Goal: Transaction & Acquisition: Purchase product/service

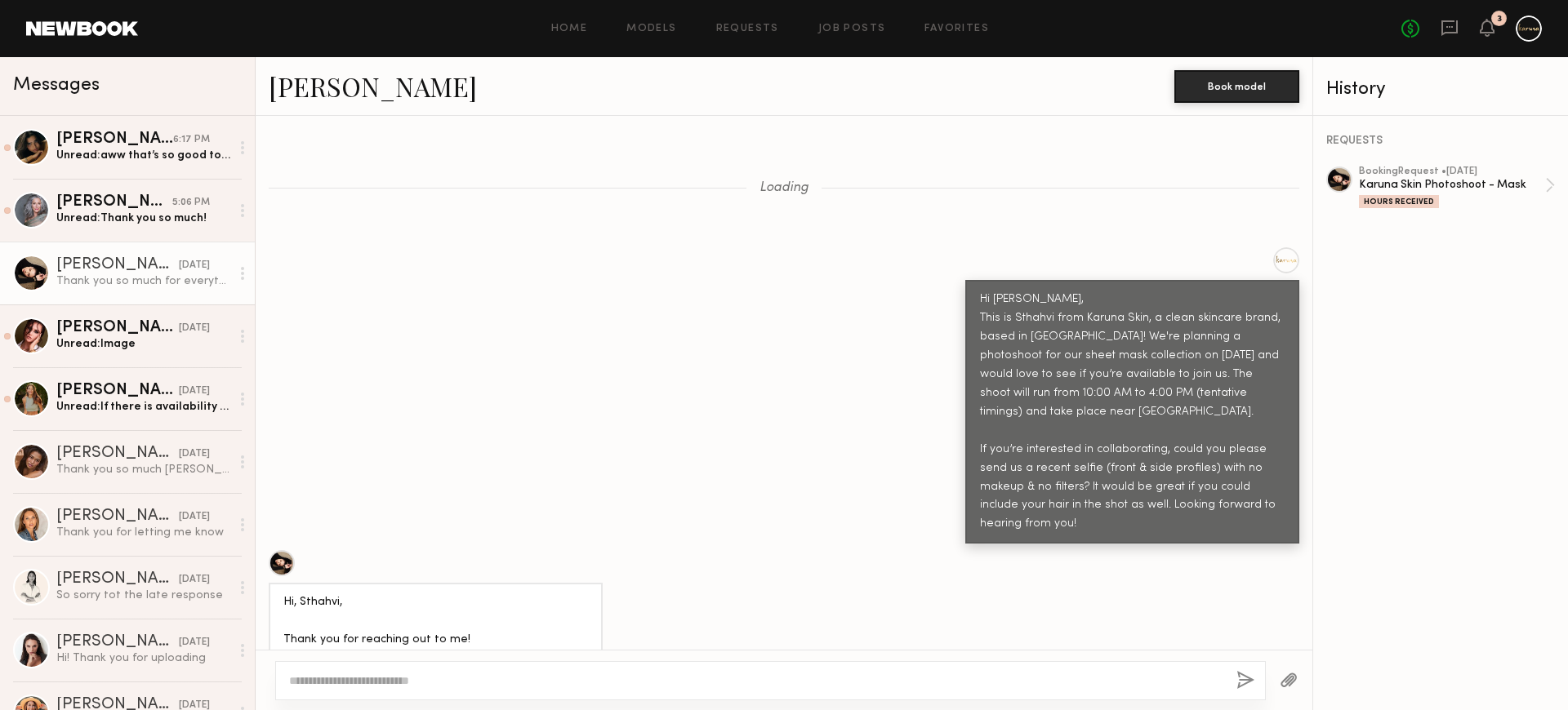
scroll to position [4148, 0]
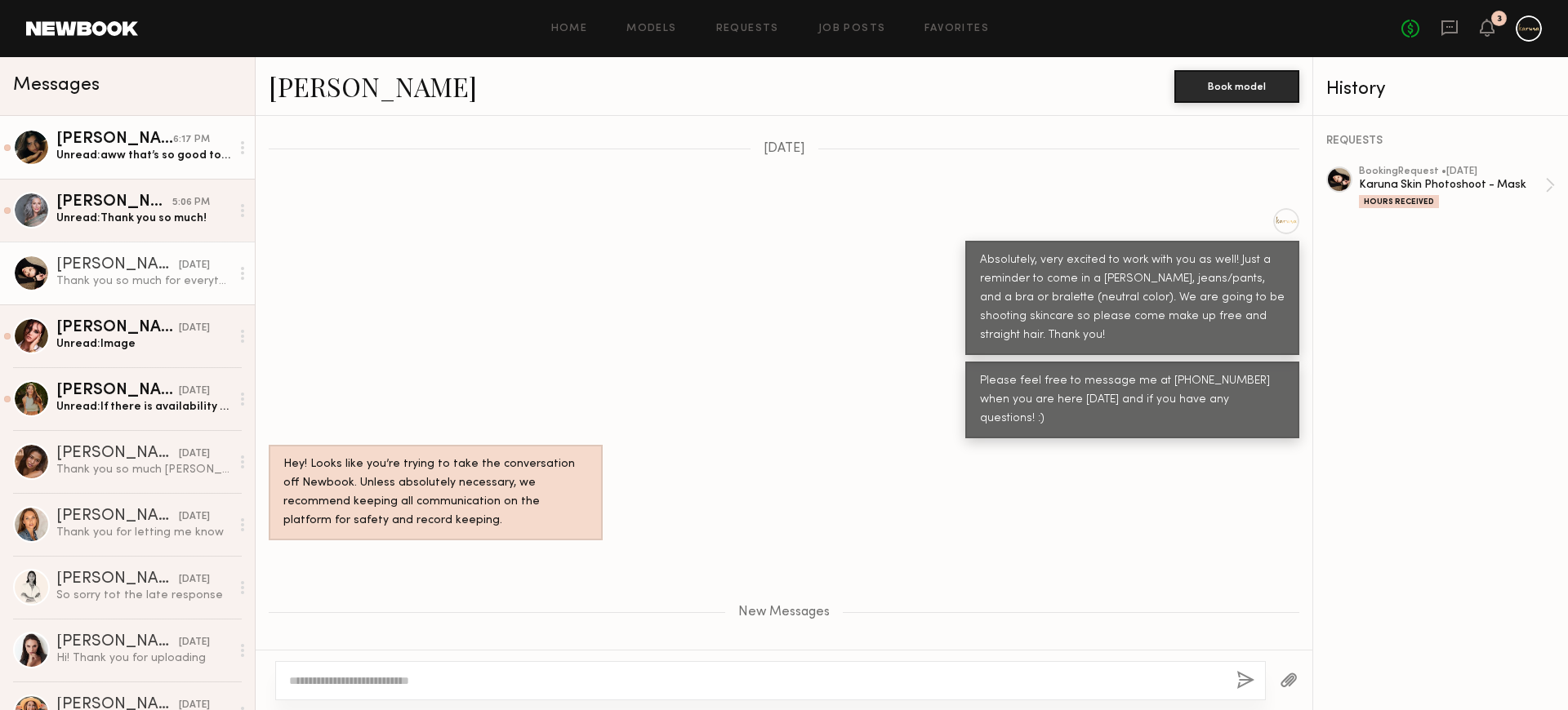
click at [109, 159] on div "Unread: aww that’s so good to hear :) and yes please do it was such a pleasure …" at bounding box center [143, 155] width 174 height 15
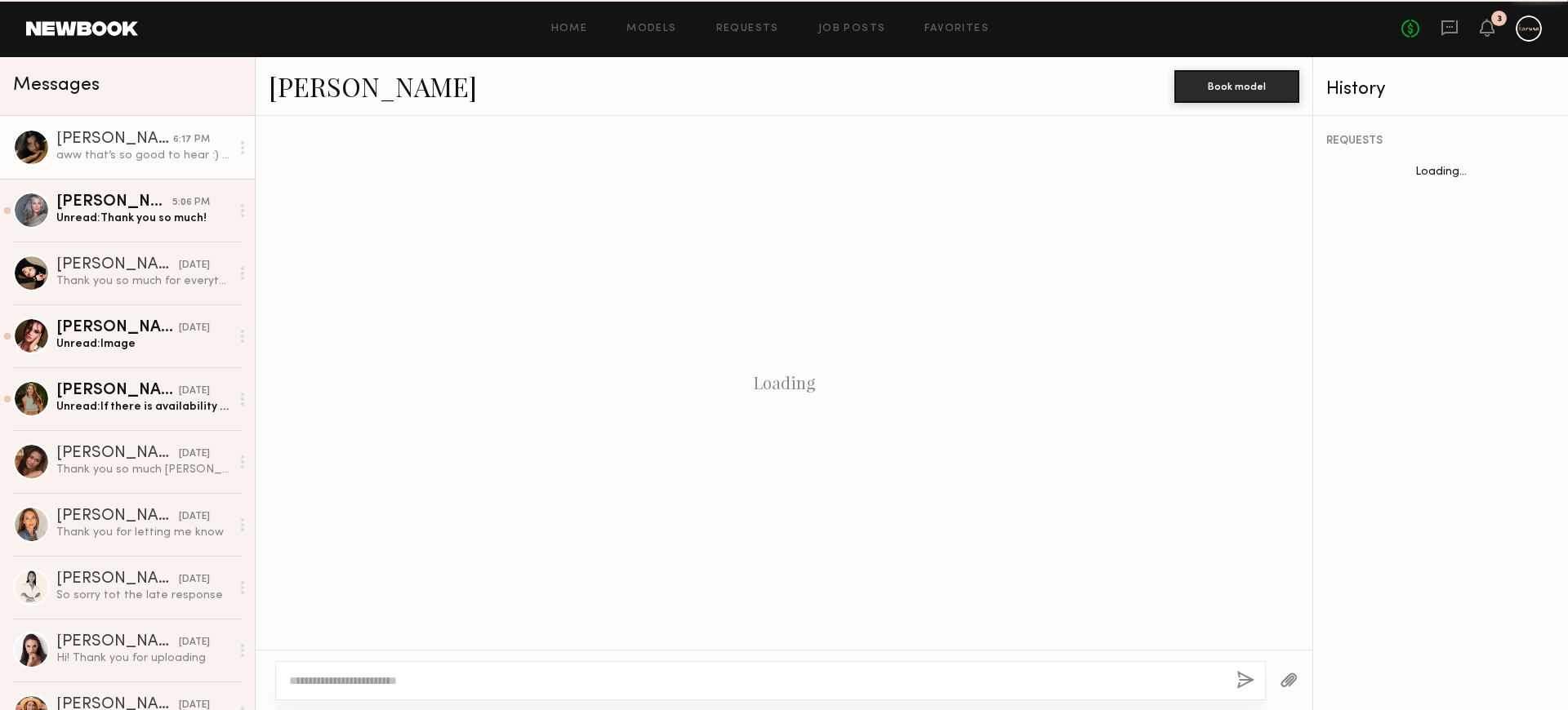
scroll to position [919, 0]
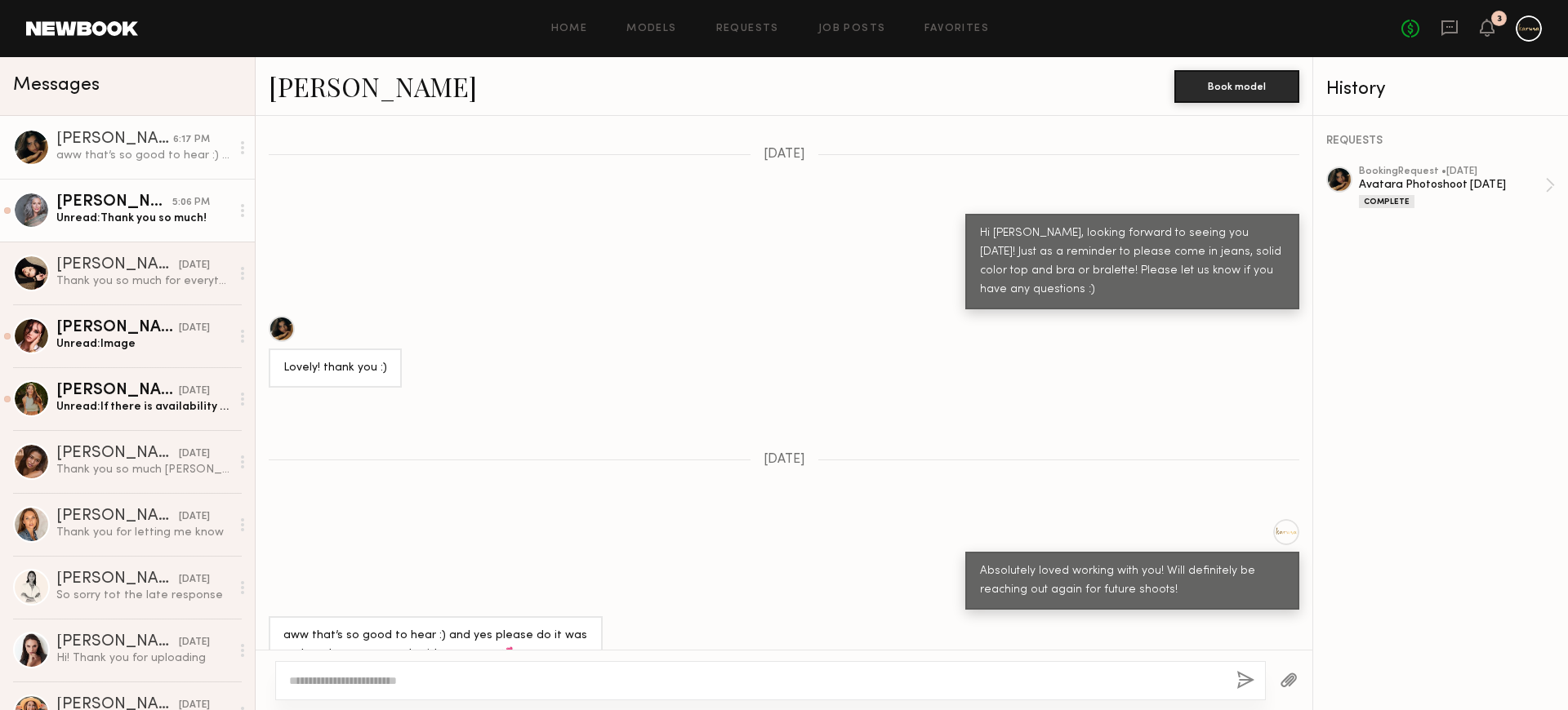
click at [118, 196] on div "[PERSON_NAME]" at bounding box center [114, 202] width 116 height 16
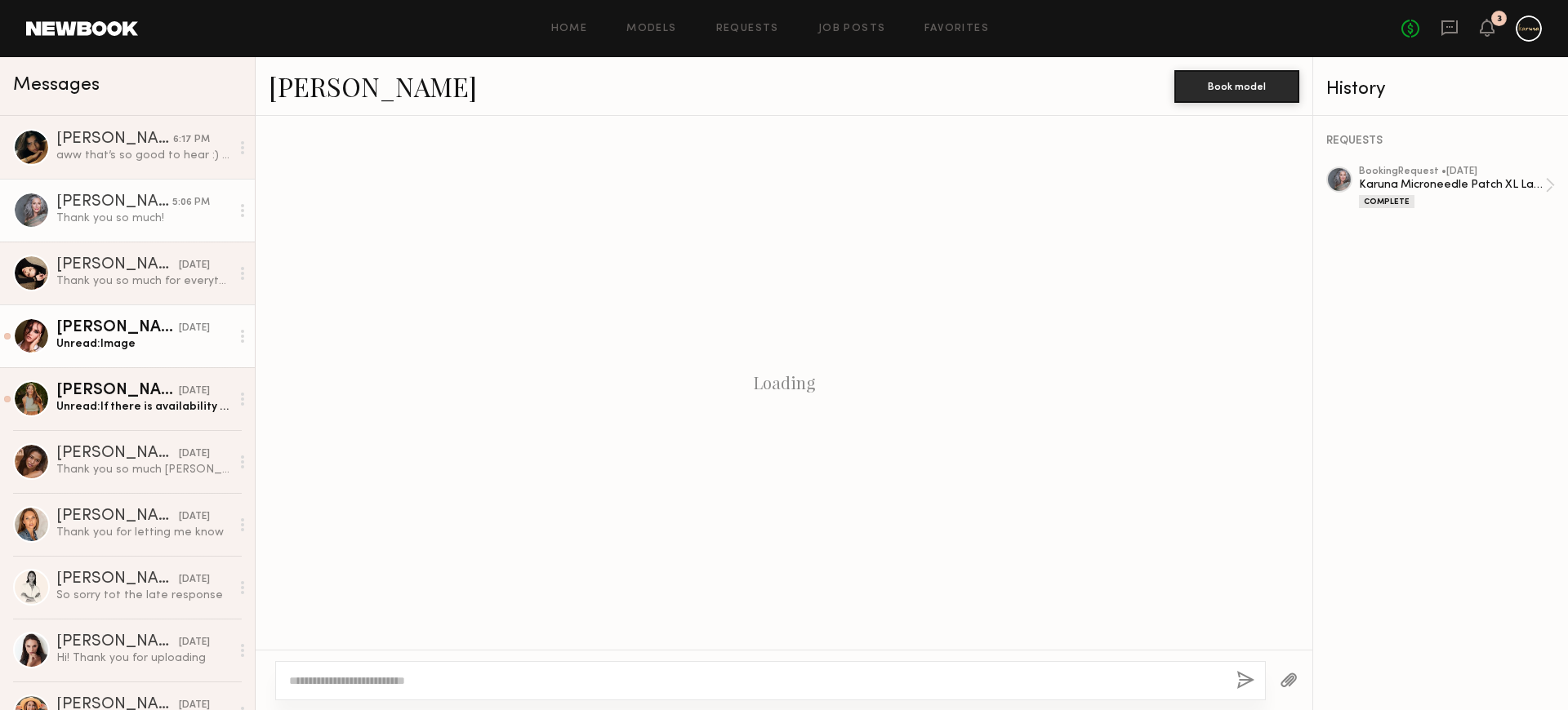
scroll to position [2433, 0]
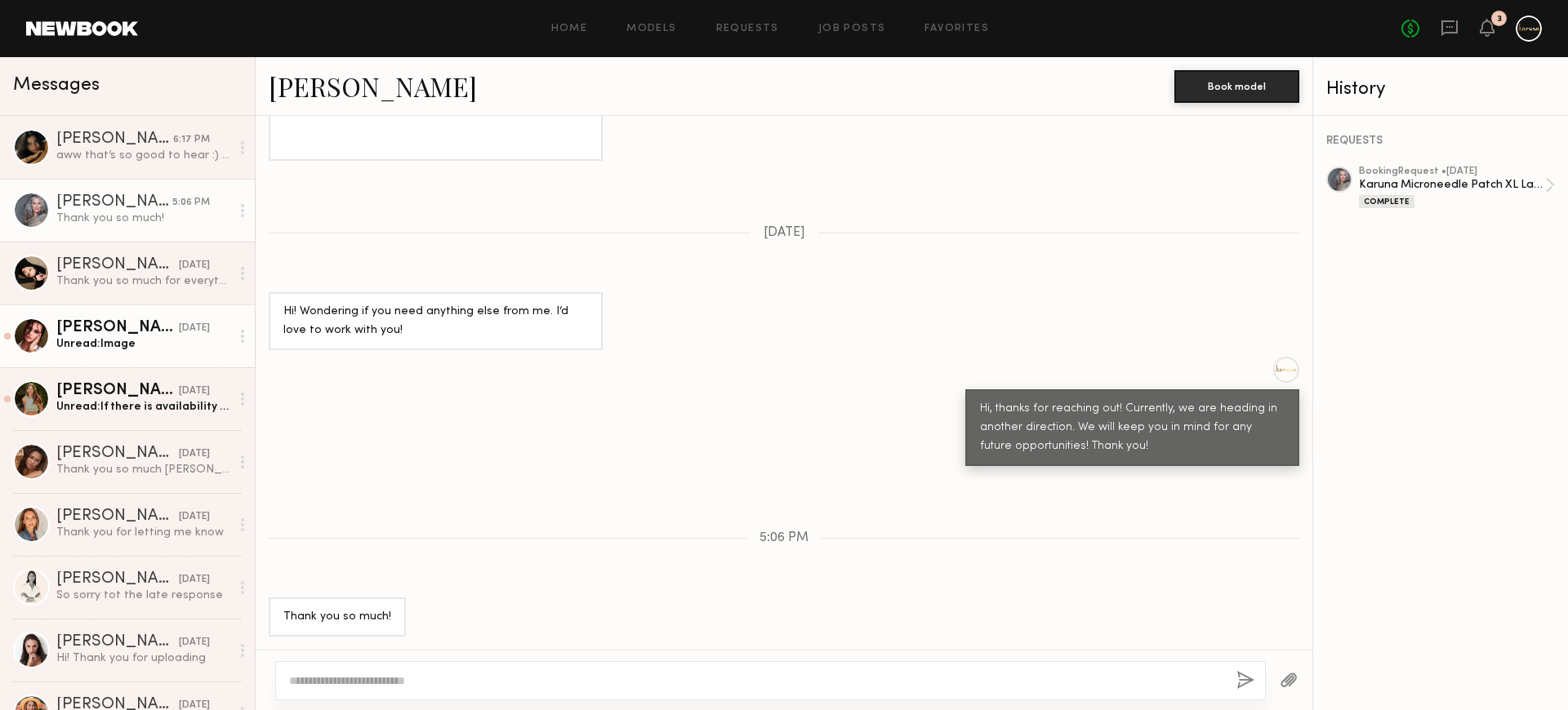
click at [133, 348] on div "Unread: Image" at bounding box center [143, 344] width 174 height 15
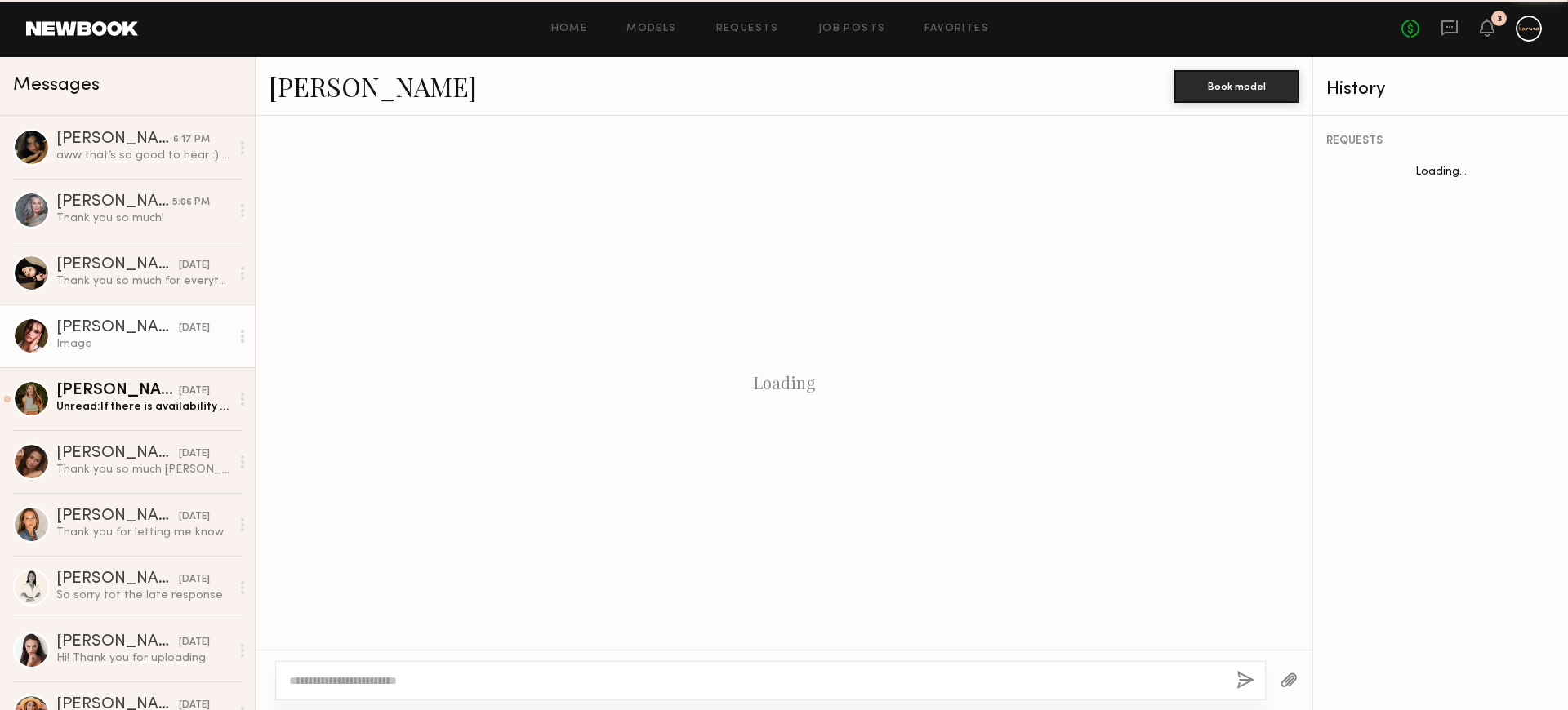
scroll to position [1804, 0]
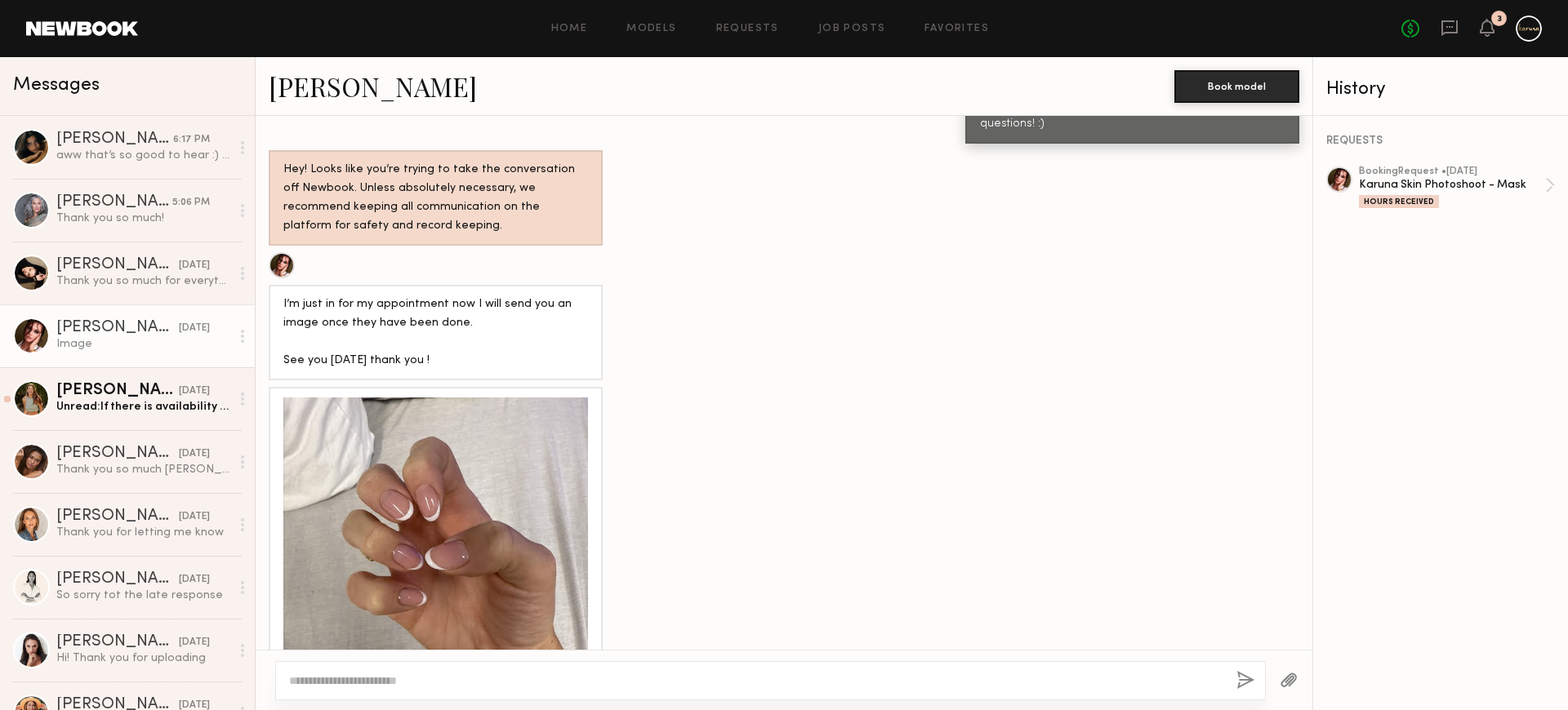
click at [467, 295] on div "I’m just in for my appointment now I will send you an image once they have been…" at bounding box center [436, 332] width 305 height 75
click at [445, 295] on div "I’m just in for my appointment now I will send you an image once they have been…" at bounding box center [436, 332] width 305 height 75
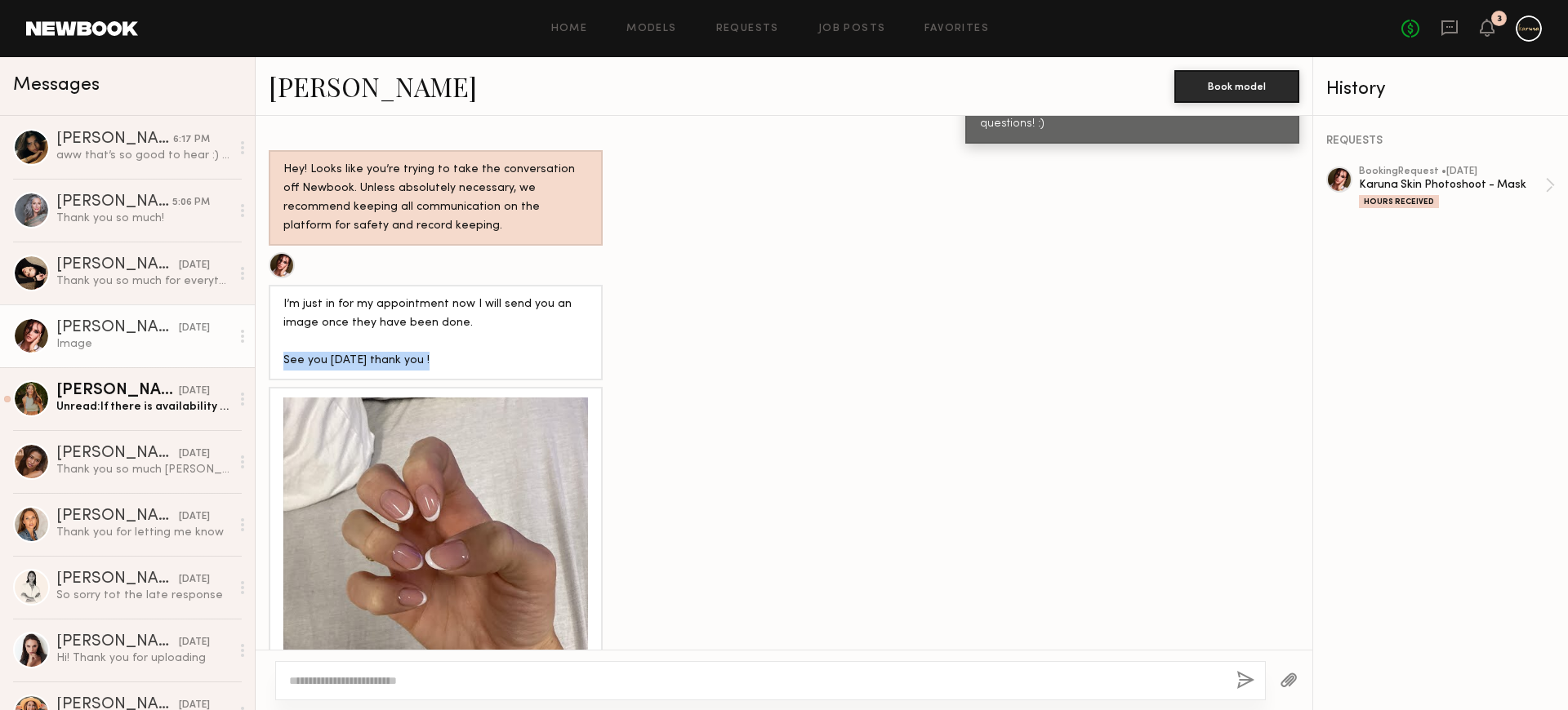
click at [445, 295] on div "I’m just in for my appointment now I will send you an image once they have been…" at bounding box center [436, 332] width 305 height 75
click at [751, 30] on link "Requests" at bounding box center [747, 29] width 63 height 11
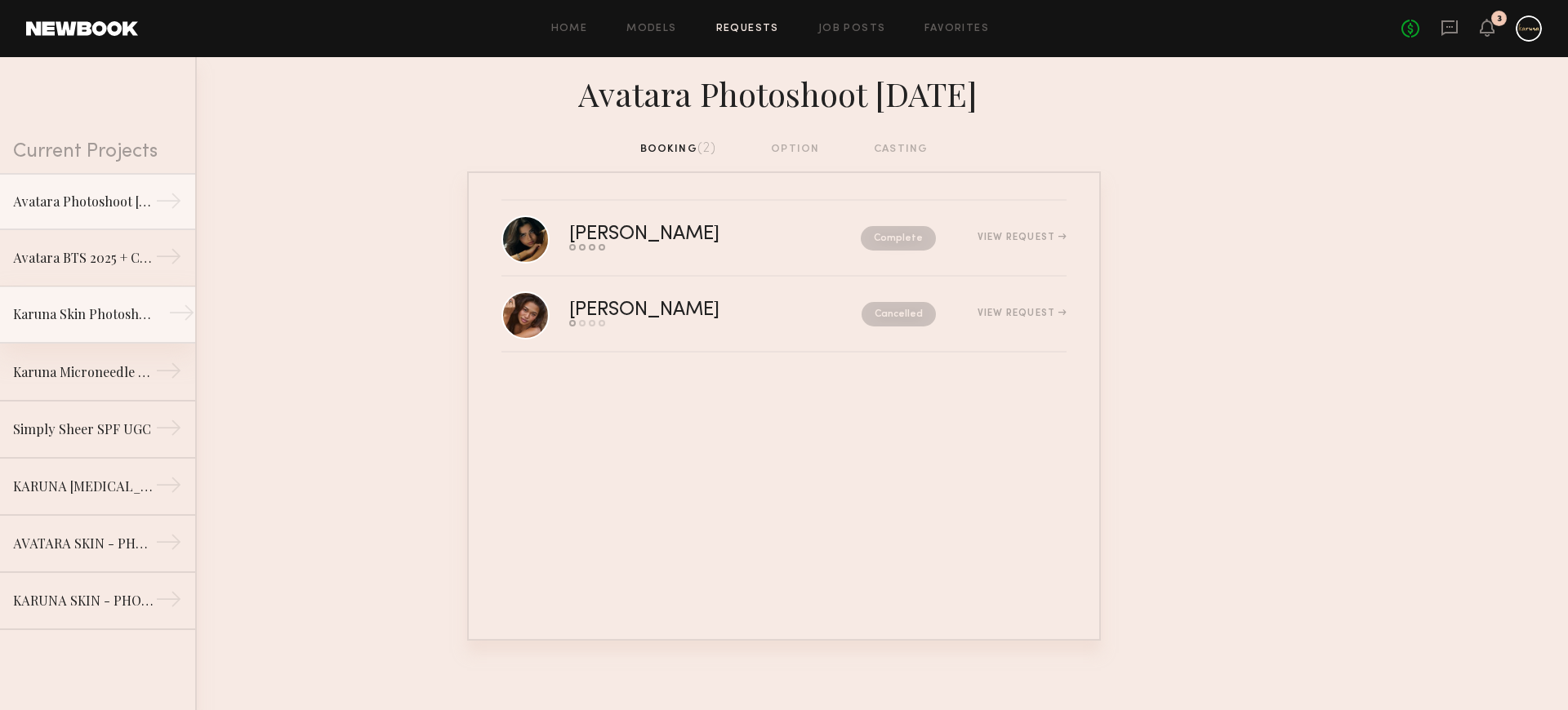
click at [75, 288] on link "Karuna Skin Photoshoot - Mask →" at bounding box center [97, 315] width 195 height 57
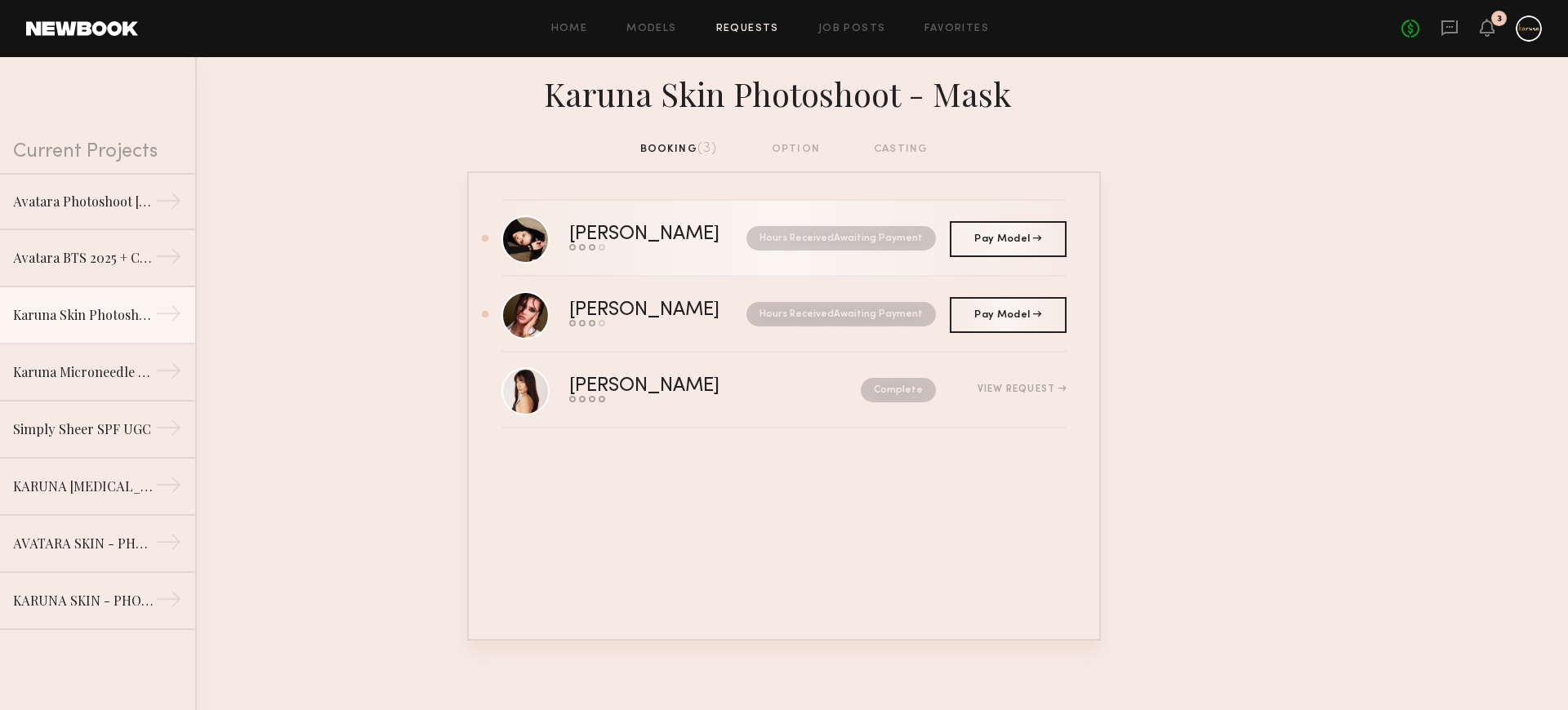
click at [871, 232] on nb-request-status "Hours Received Awaiting Payment" at bounding box center [841, 238] width 190 height 24
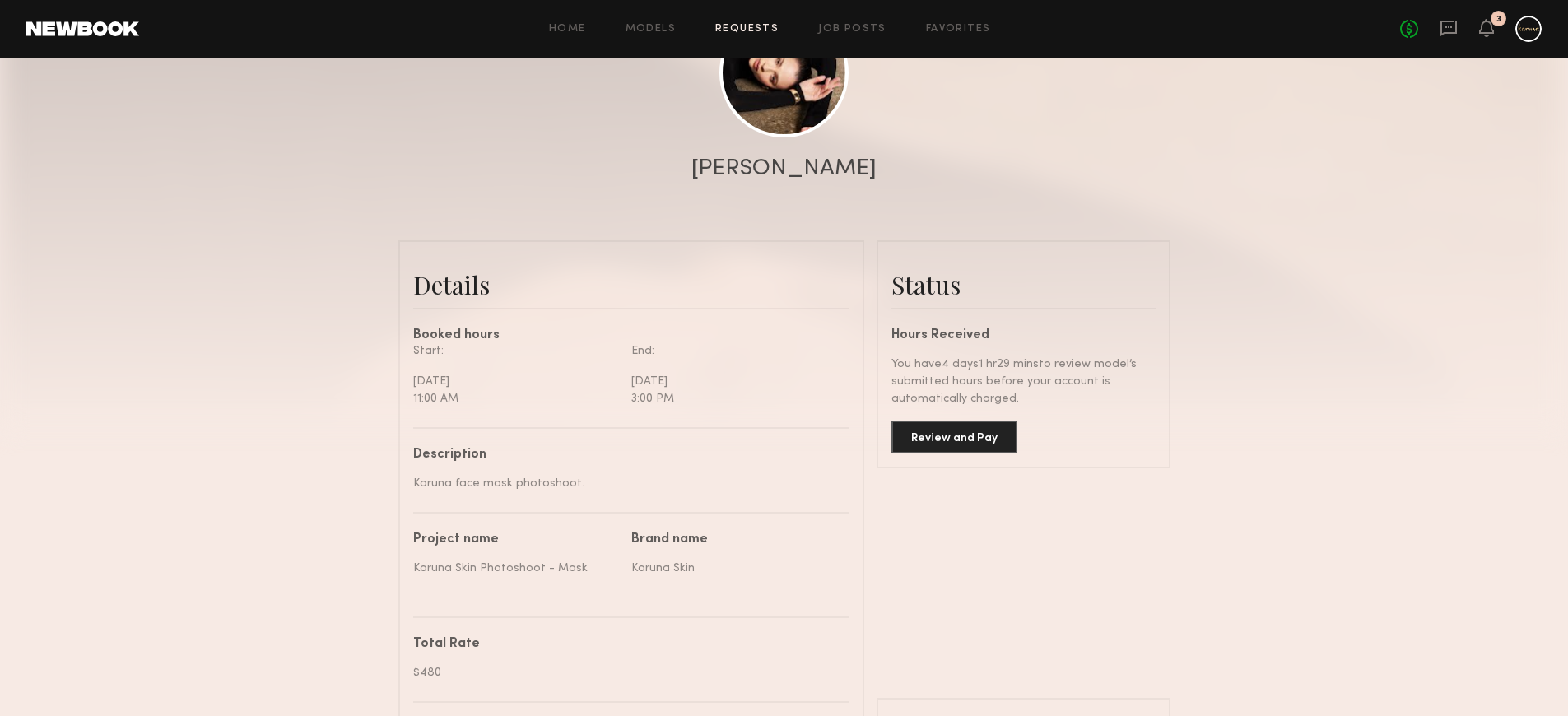
scroll to position [230, 0]
click at [940, 441] on button "Review and Pay" at bounding box center [955, 435] width 126 height 33
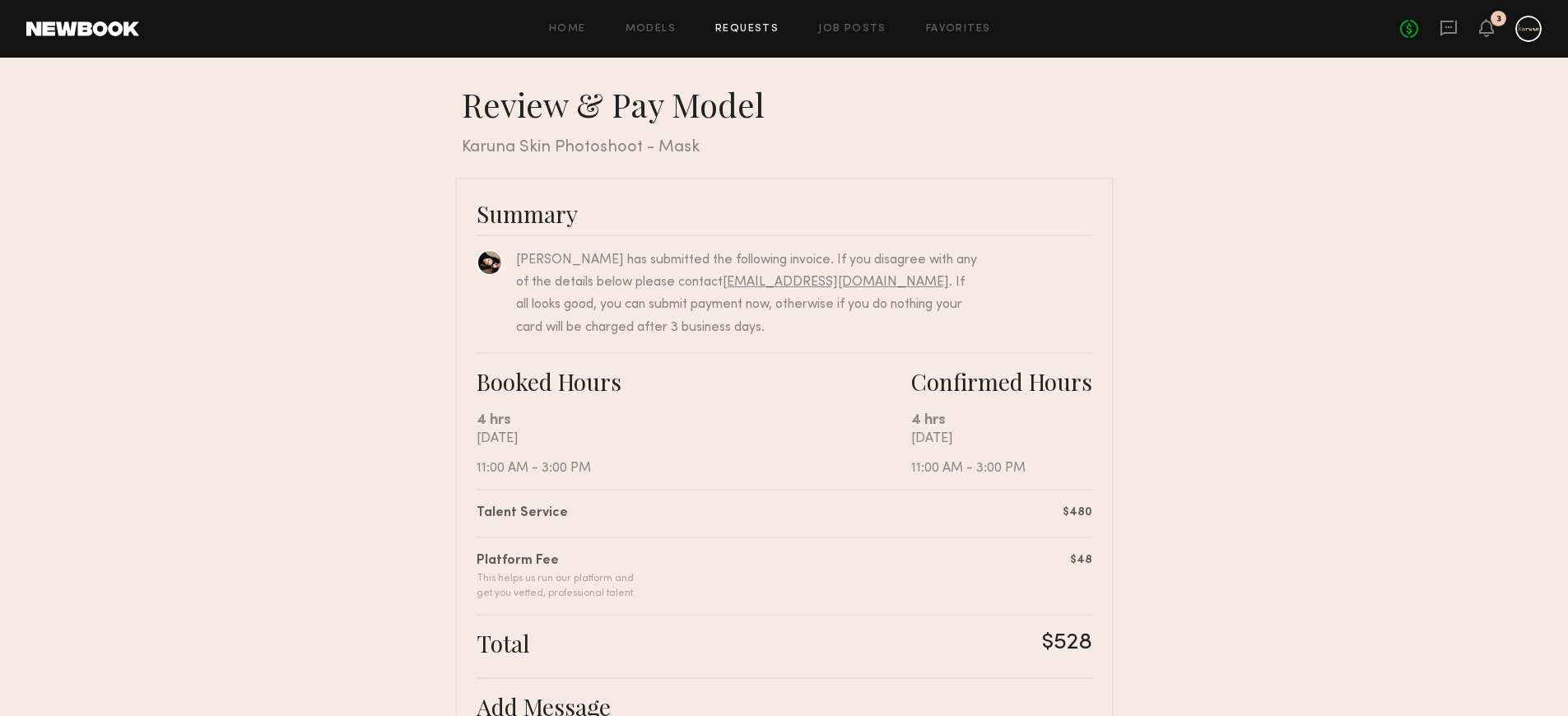
click at [745, 25] on link "Requests" at bounding box center [746, 29] width 63 height 11
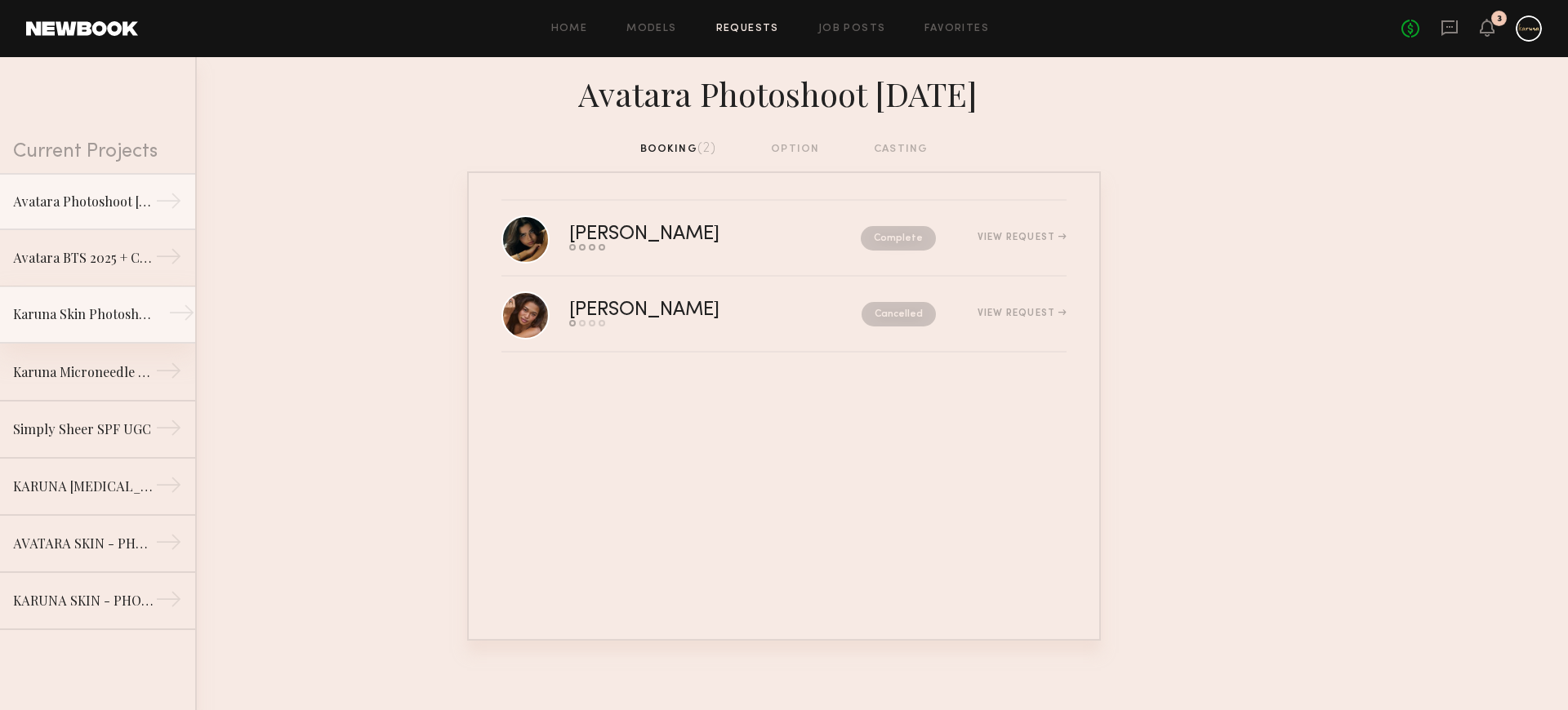
click at [110, 316] on div "Karuna Skin Photoshoot - Mask" at bounding box center [84, 314] width 142 height 19
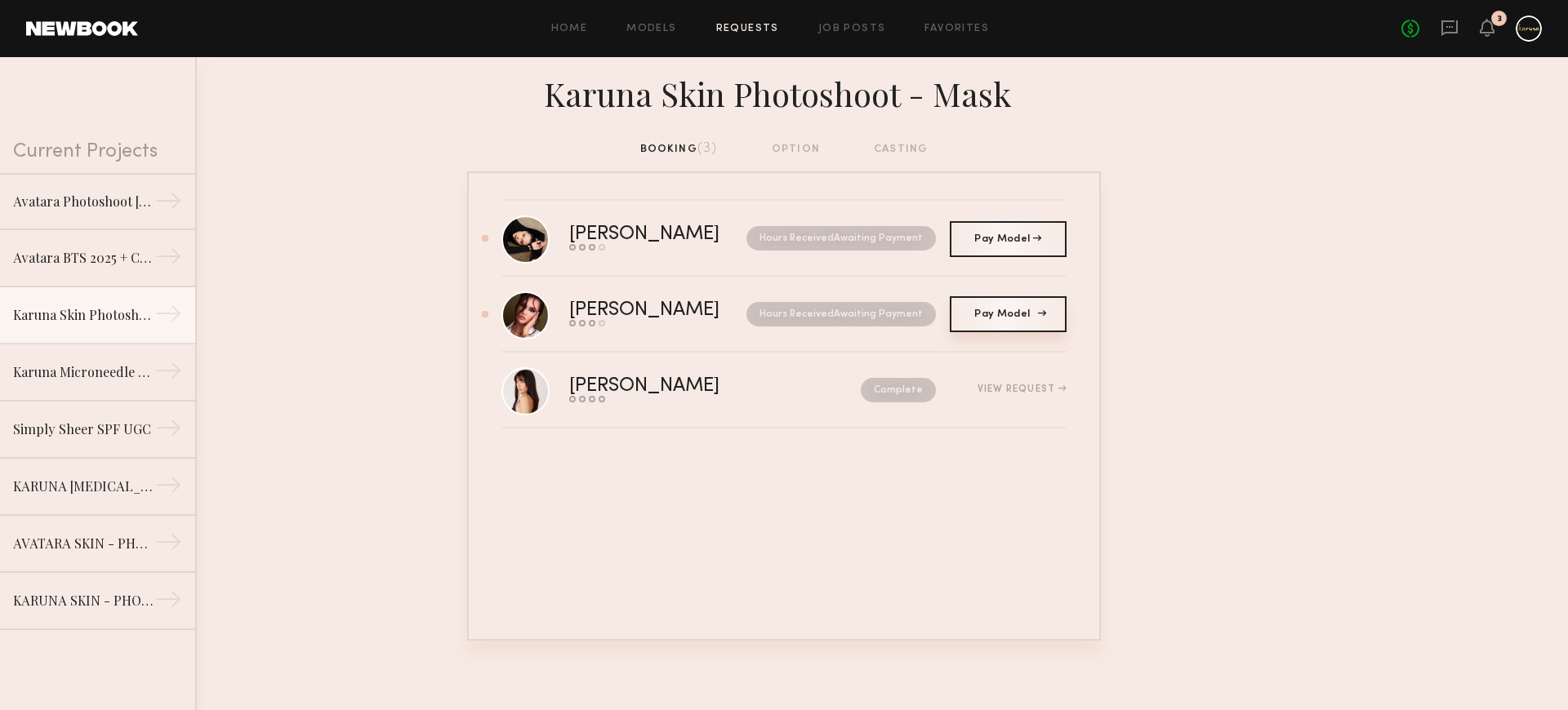
click at [1028, 321] on link "Pay Model Pay" at bounding box center [1007, 314] width 117 height 36
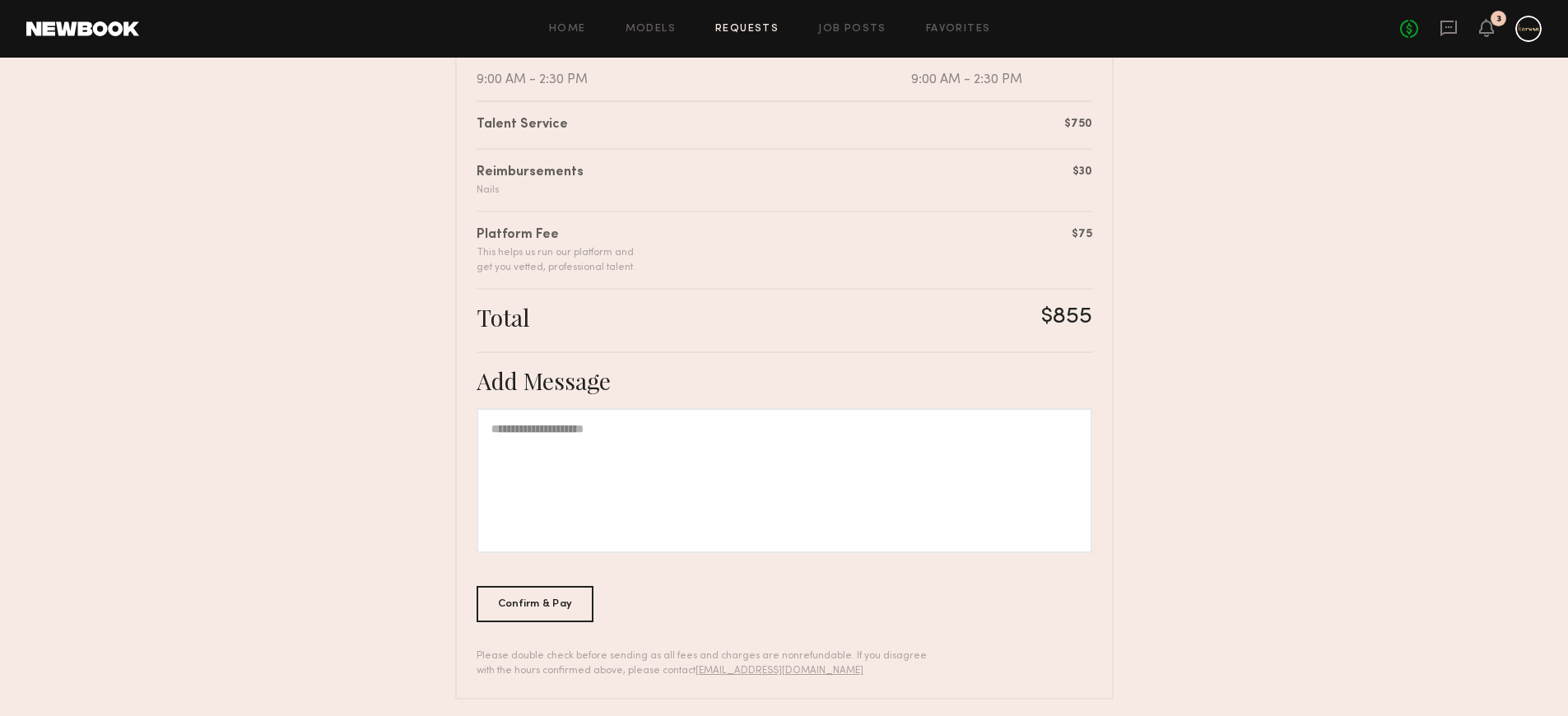
scroll to position [399, 0]
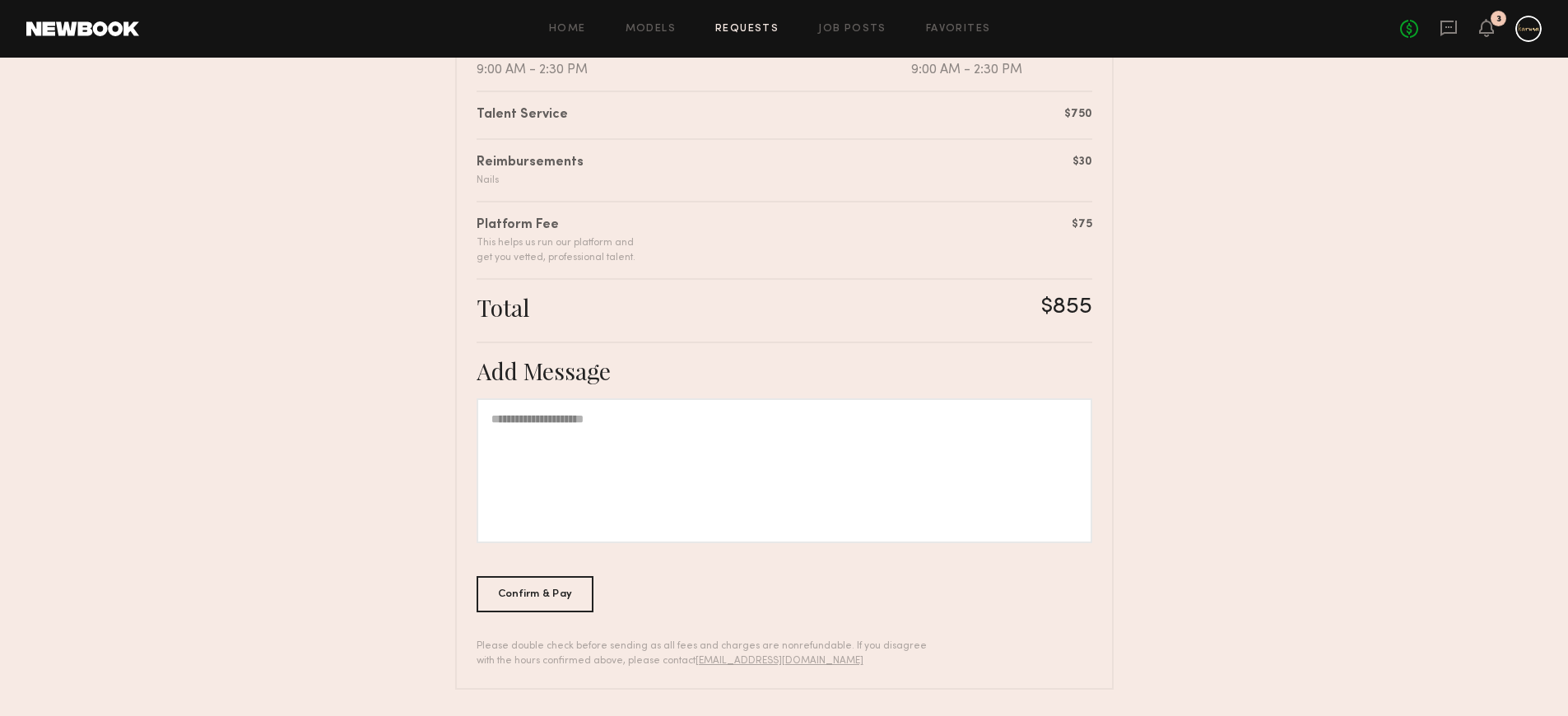
click at [633, 469] on div at bounding box center [784, 471] width 616 height 145
click at [542, 596] on div "Confirm & Pay" at bounding box center [535, 593] width 118 height 36
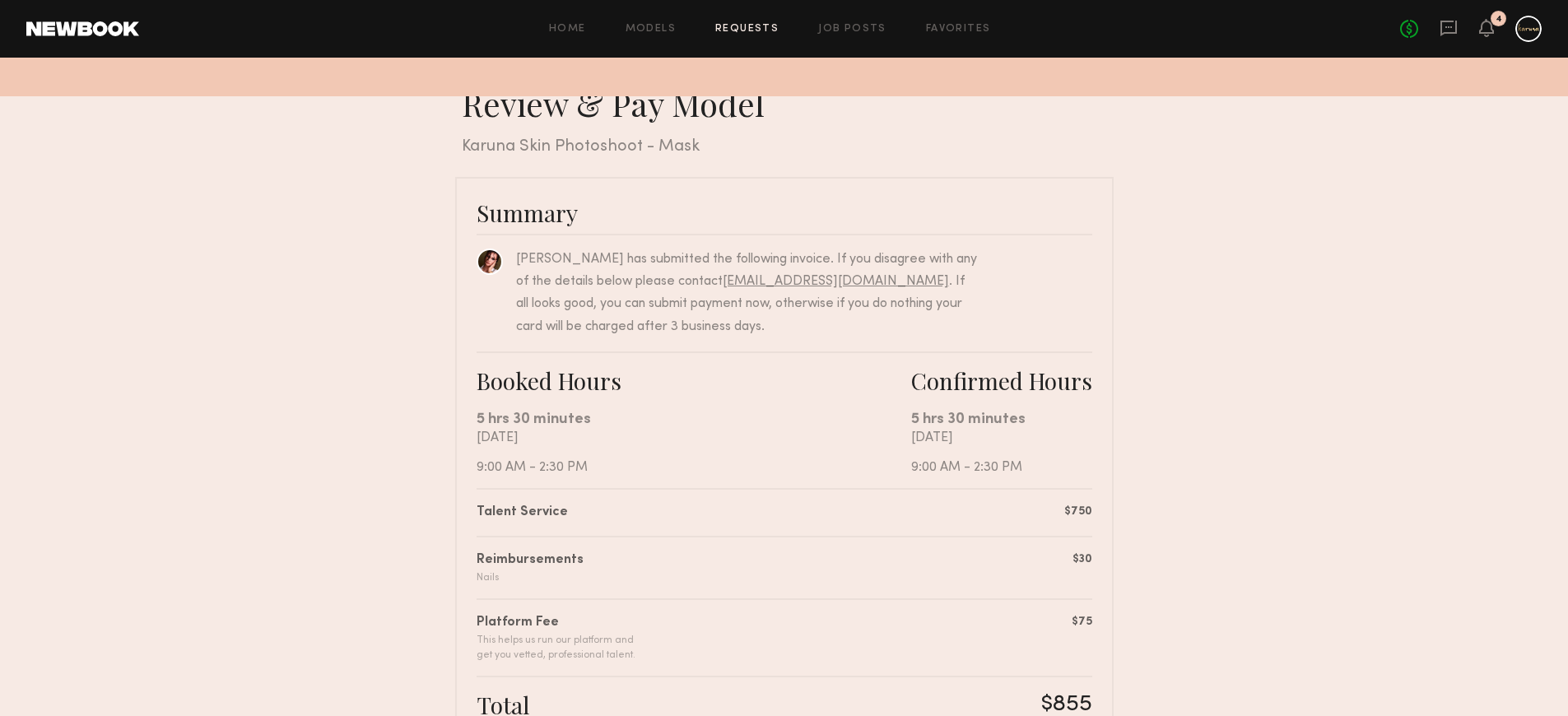
scroll to position [0, 0]
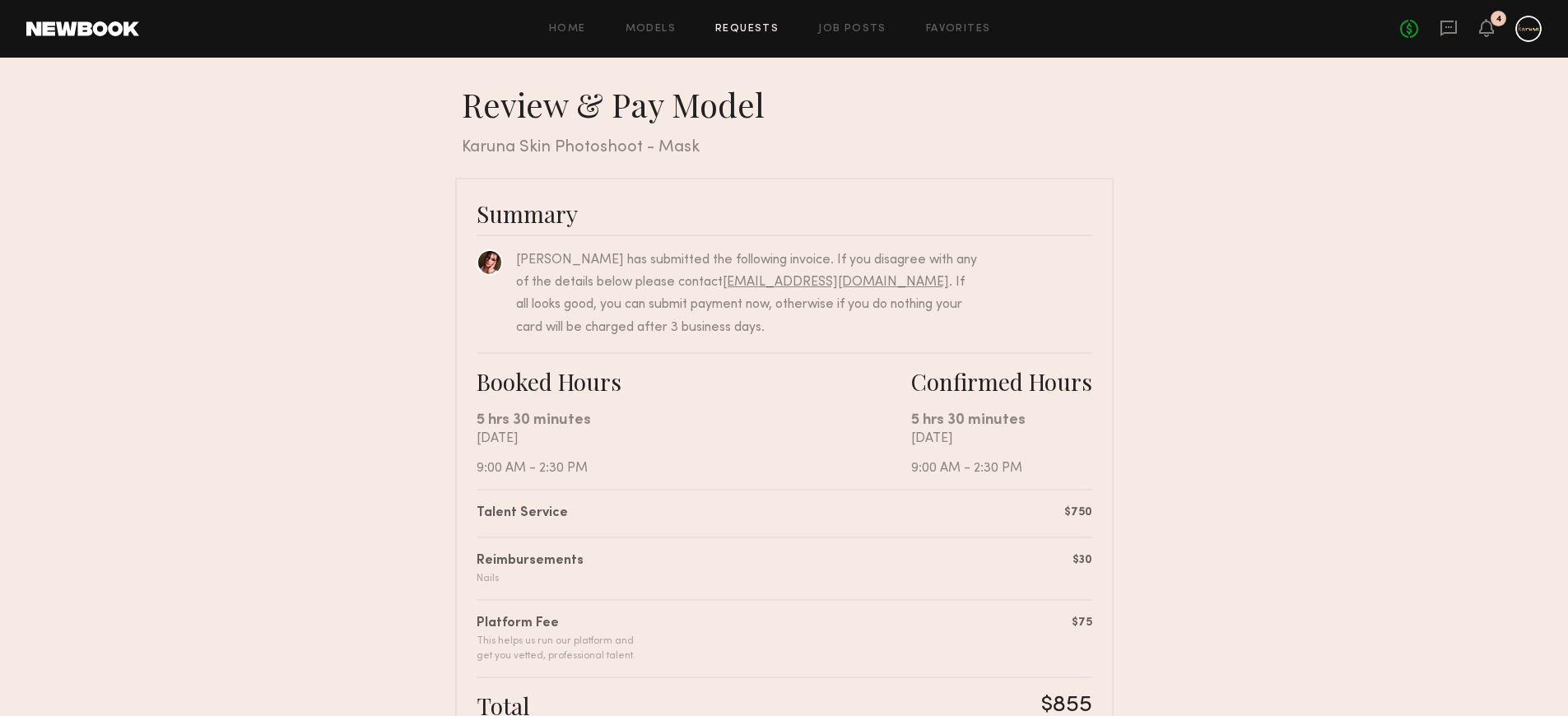
click at [1533, 29] on div at bounding box center [1528, 28] width 26 height 26
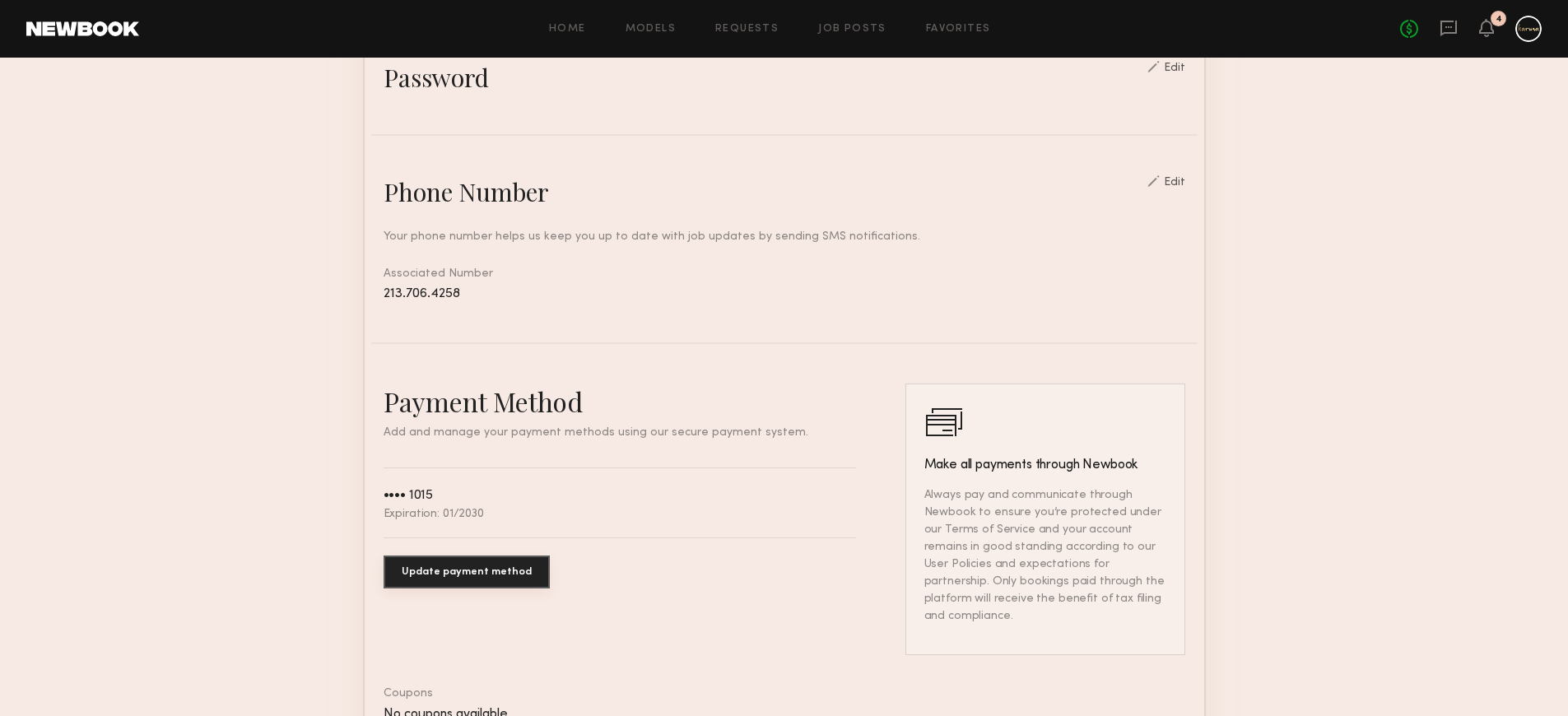
scroll to position [774, 0]
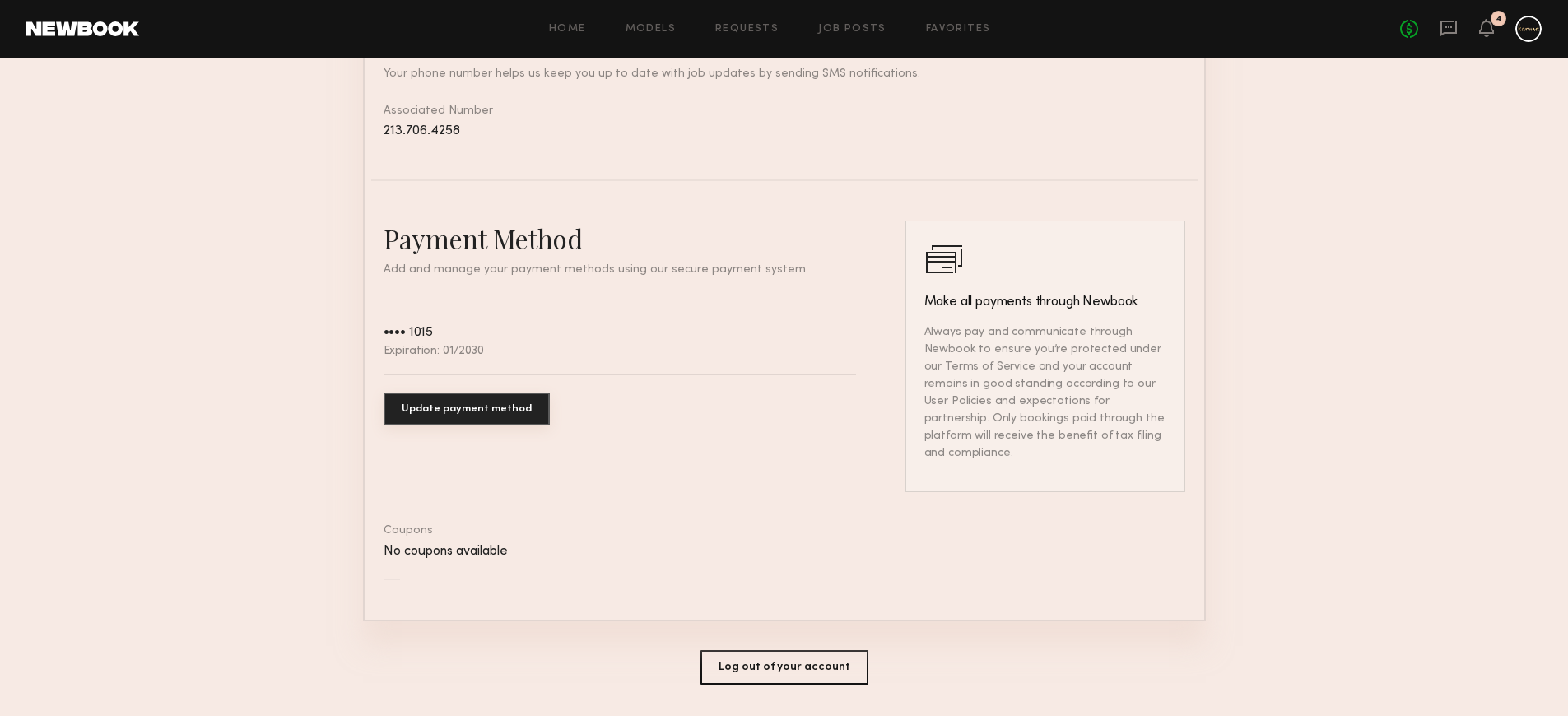
click at [443, 411] on button "Update payment method" at bounding box center [466, 409] width 167 height 33
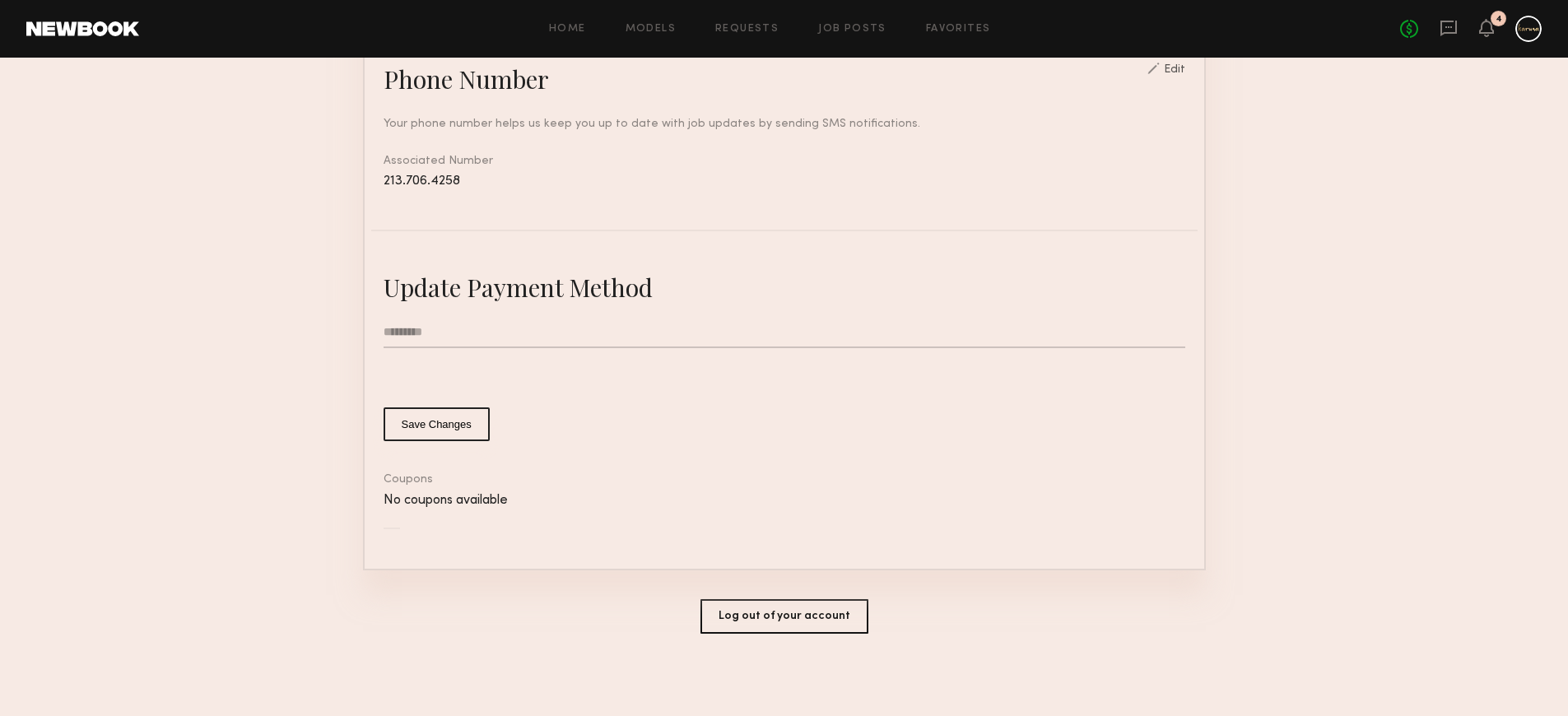
scroll to position [724, 0]
click at [476, 341] on input "text" at bounding box center [784, 333] width 801 height 31
click at [442, 339] on input "text" at bounding box center [784, 333] width 801 height 31
type input "**********"
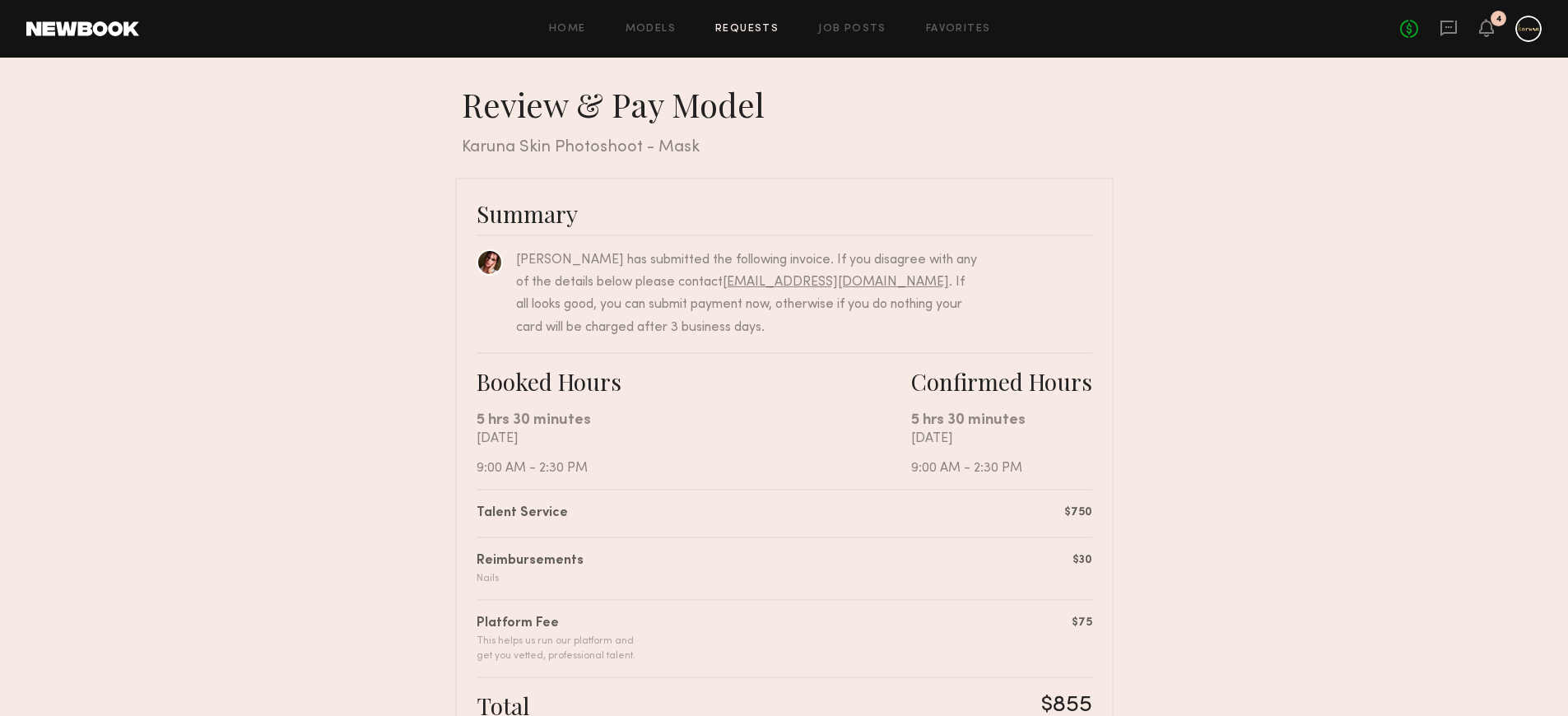
click at [747, 20] on div "Home Models Requests Job Posts Favorites Sign Out No fees up to $5,000 4" at bounding box center [840, 28] width 1403 height 26
click at [745, 28] on link "Requests" at bounding box center [746, 29] width 63 height 11
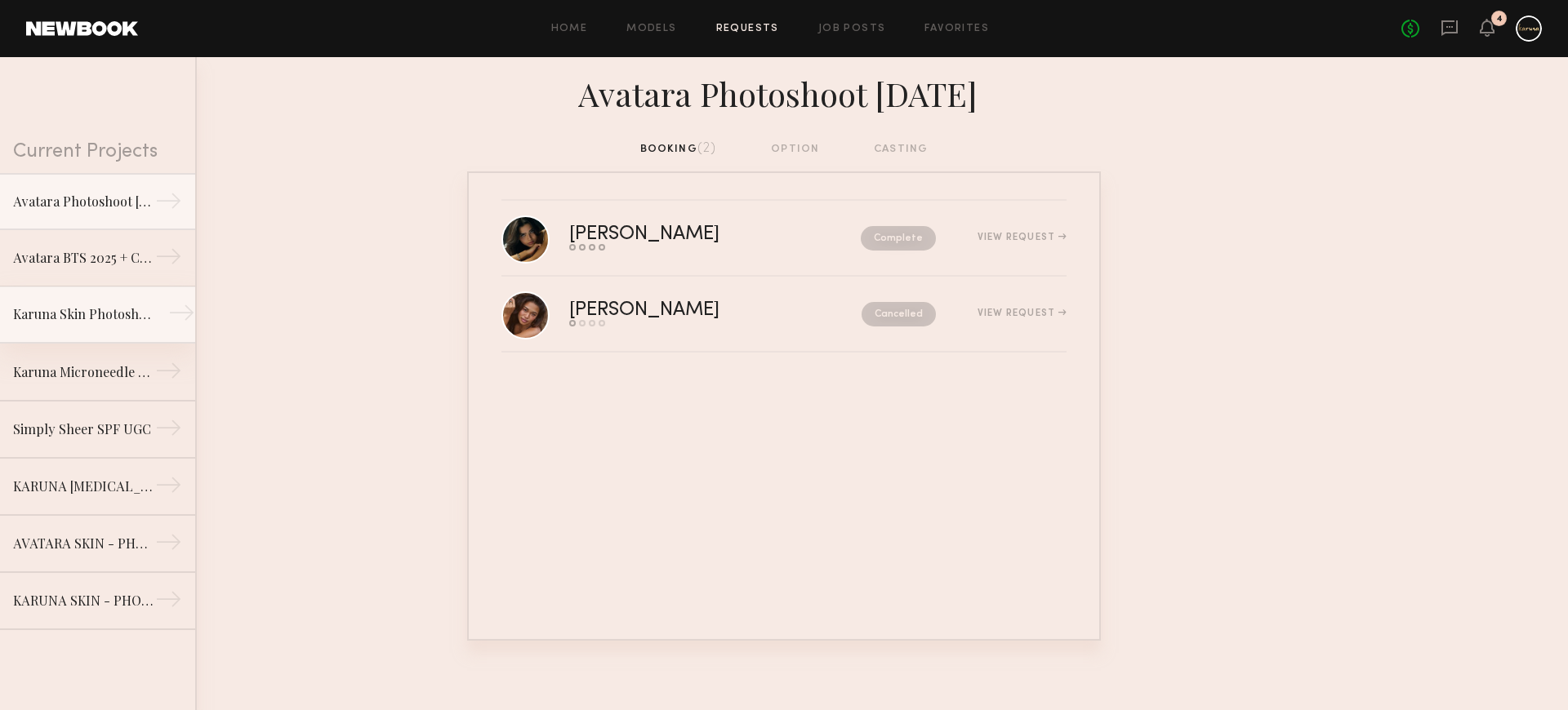
click at [105, 327] on link "Karuna Skin Photoshoot - Mask →" at bounding box center [97, 315] width 195 height 57
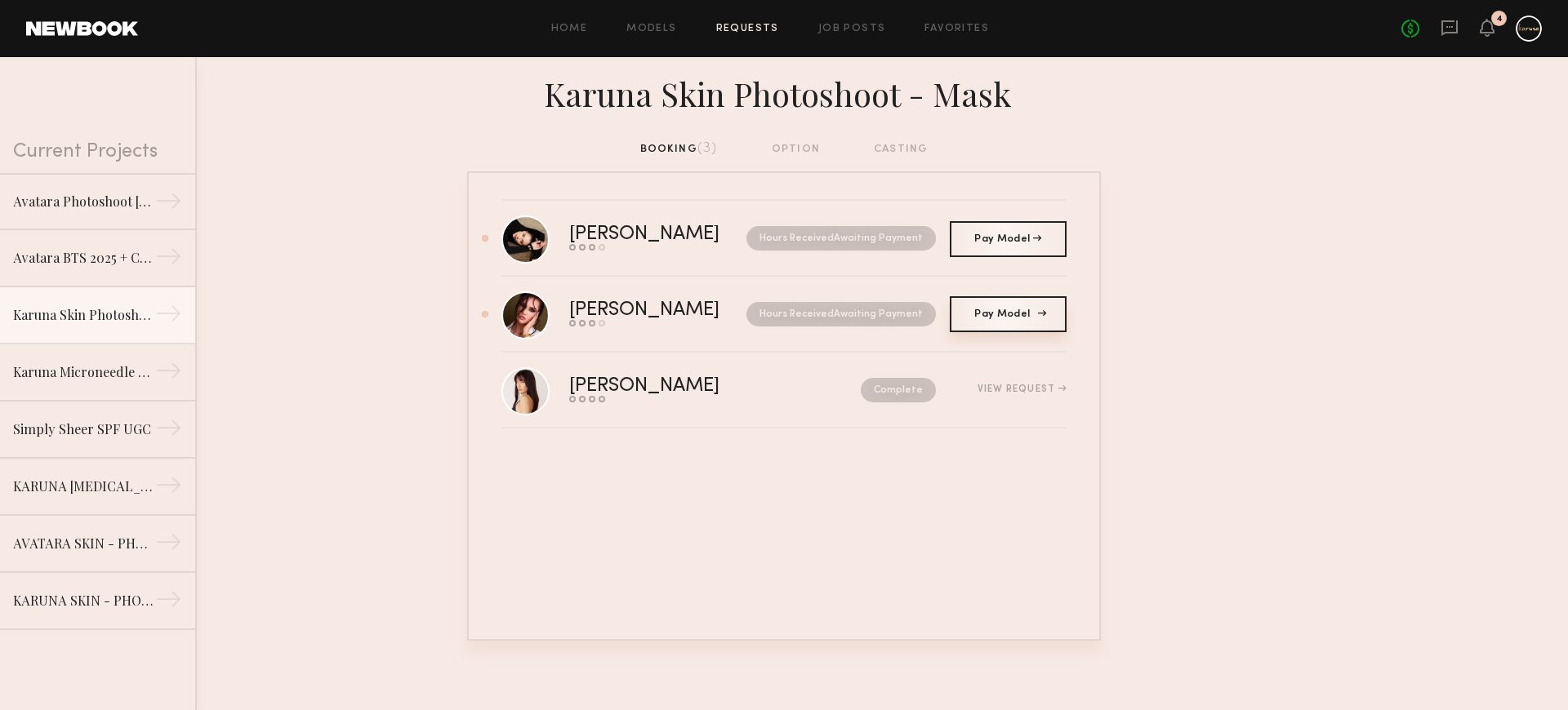
click at [961, 312] on link "Pay Model Pay" at bounding box center [1007, 314] width 117 height 36
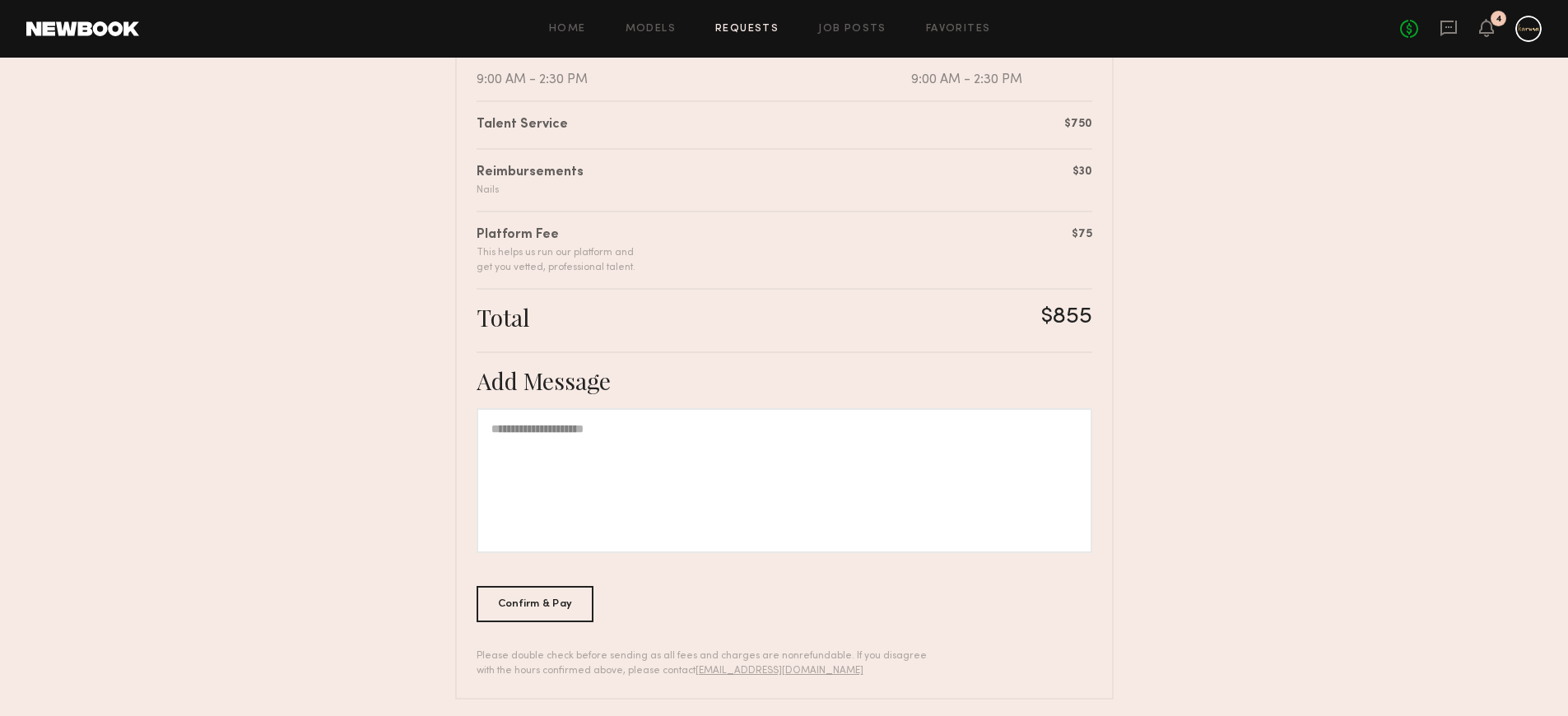
scroll to position [399, 0]
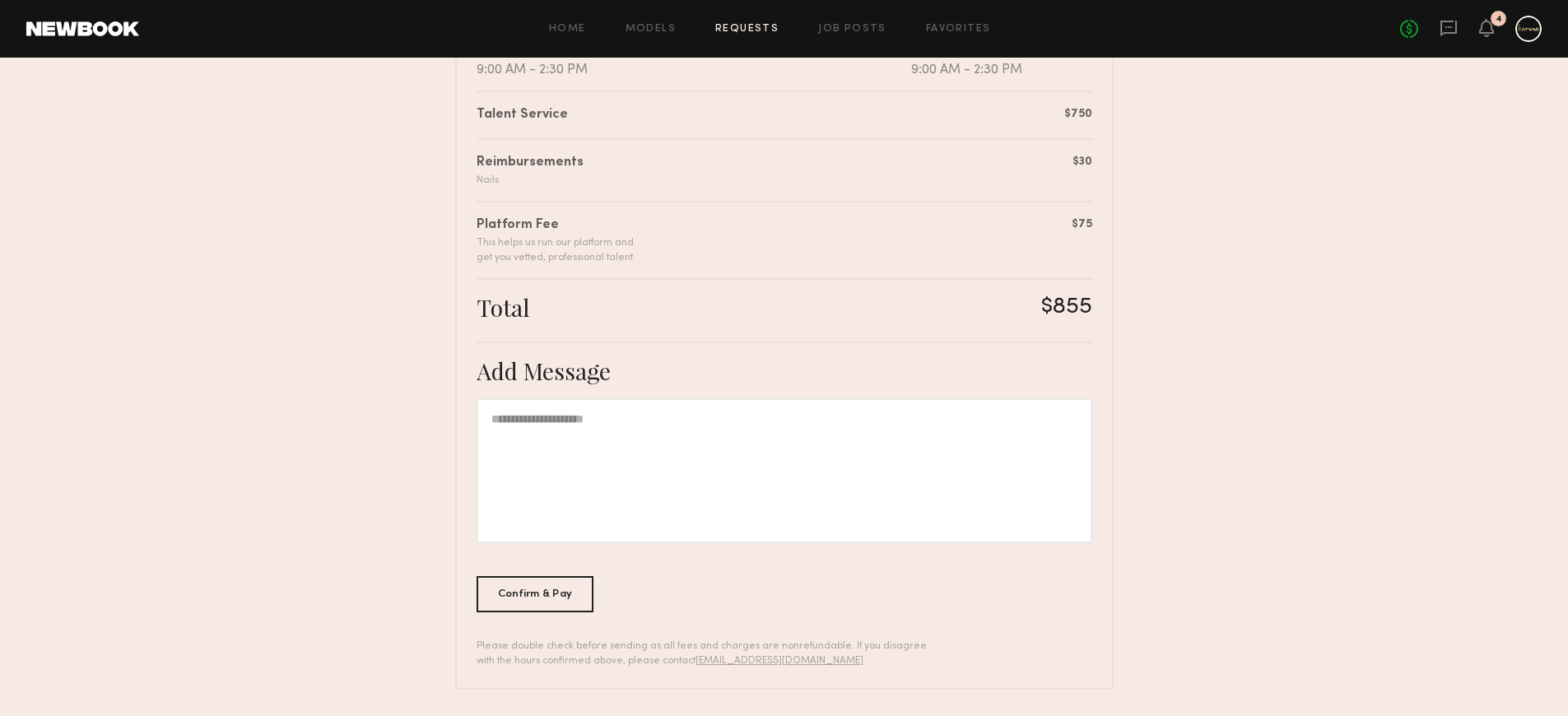
click at [543, 619] on div "Summary Louise M. has submitted the following invoice. If you disagree with any…" at bounding box center [784, 234] width 658 height 911
click at [559, 590] on div "Confirm & Pay" at bounding box center [535, 593] width 118 height 36
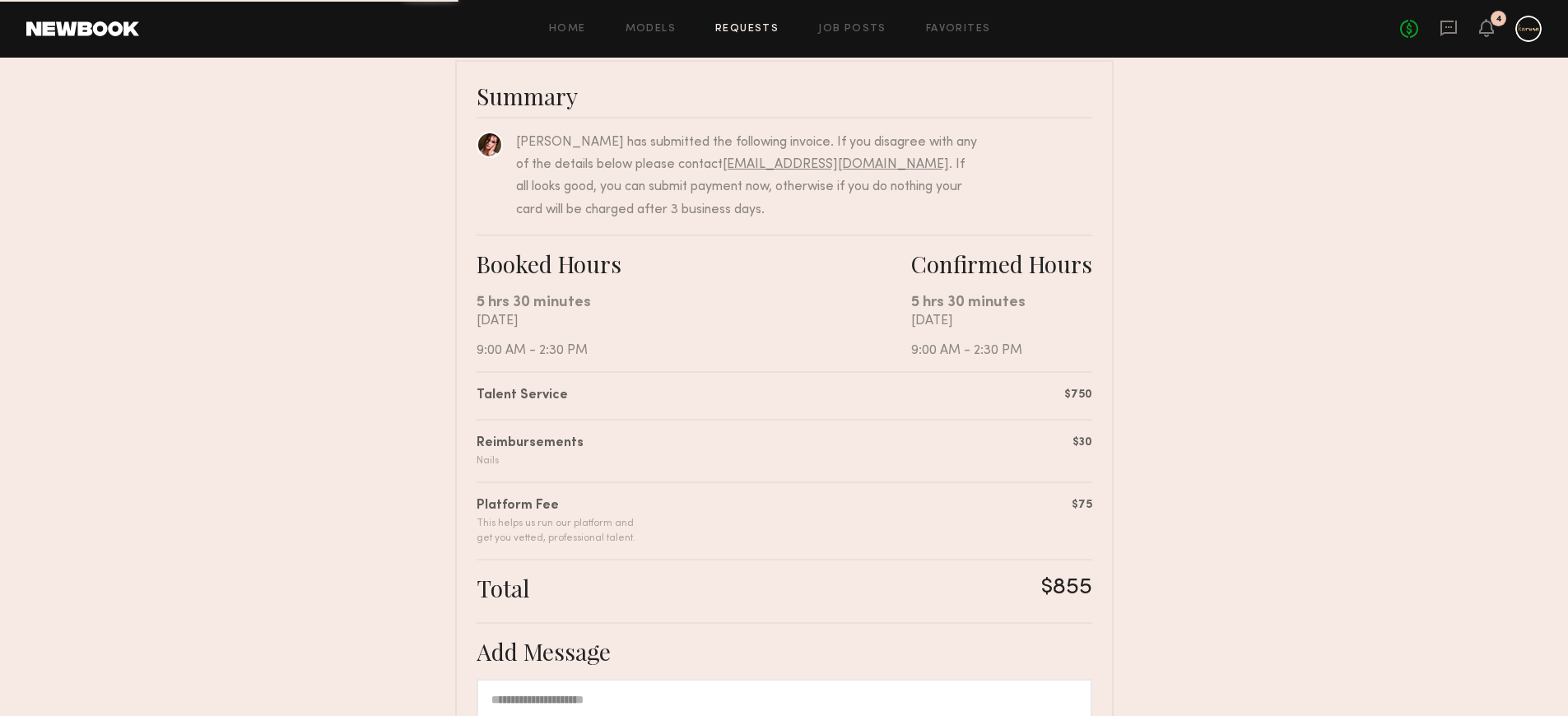
scroll to position [0, 0]
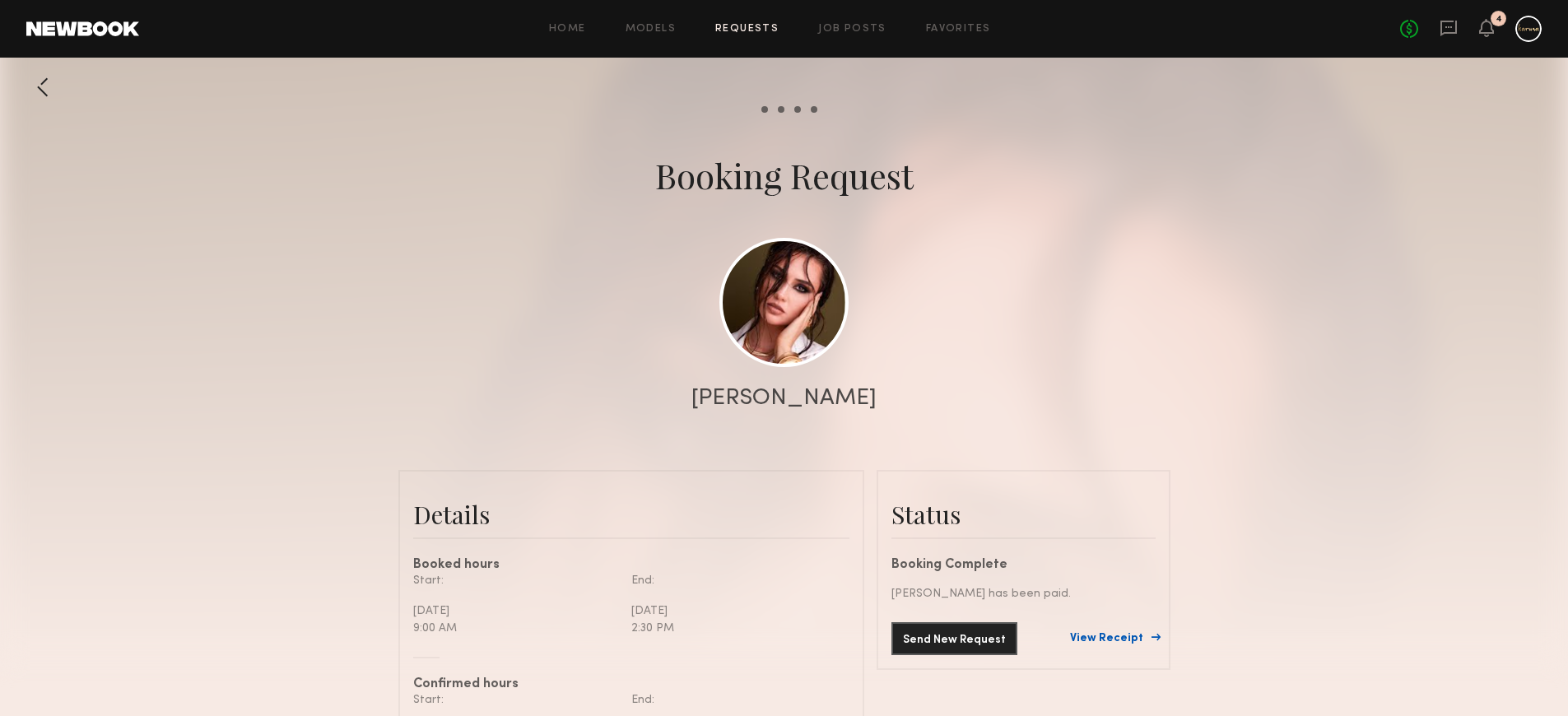
click at [1115, 642] on link "View Receipt" at bounding box center [1113, 639] width 85 height 12
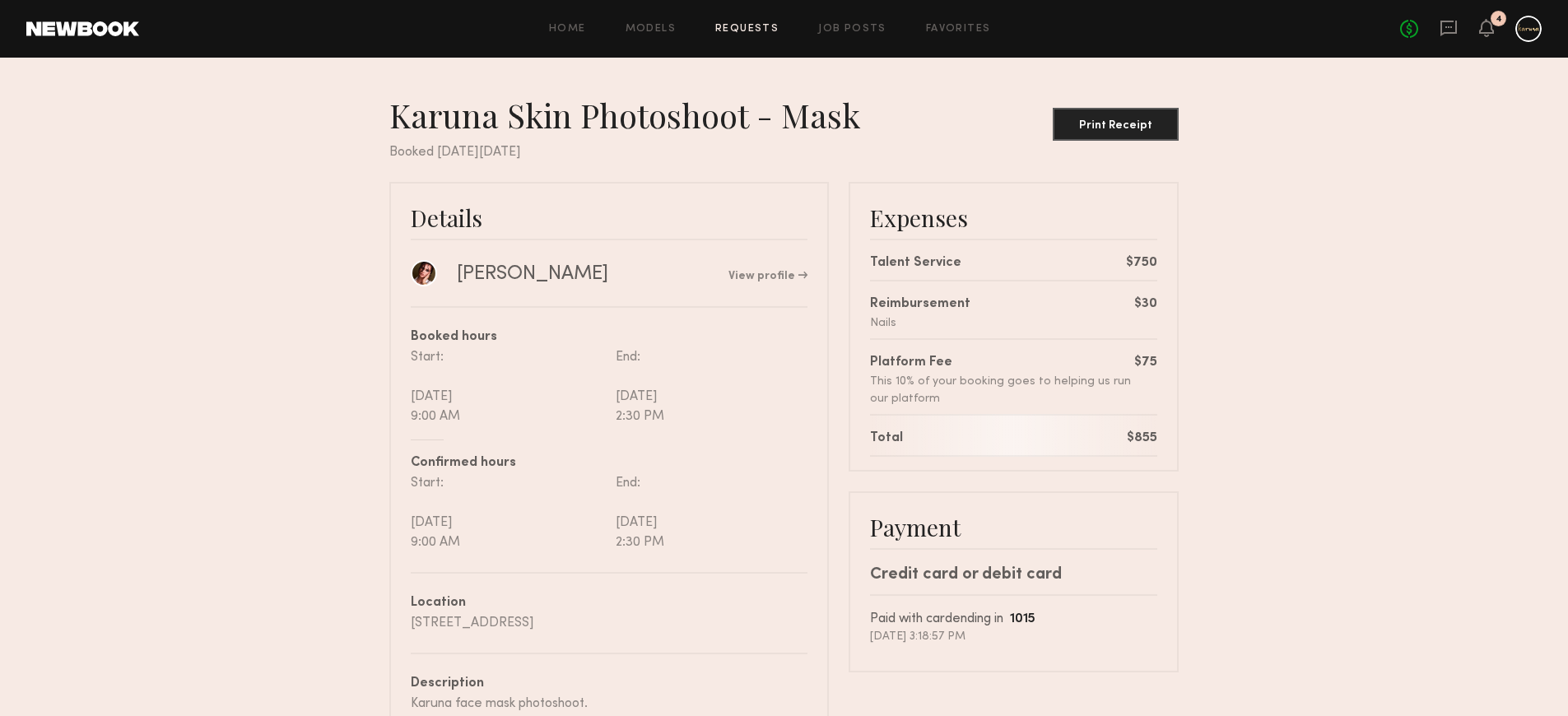
scroll to position [3, 0]
click at [1134, 136] on button "Print Receipt" at bounding box center [1115, 122] width 126 height 33
click at [766, 24] on link "Requests" at bounding box center [746, 29] width 63 height 11
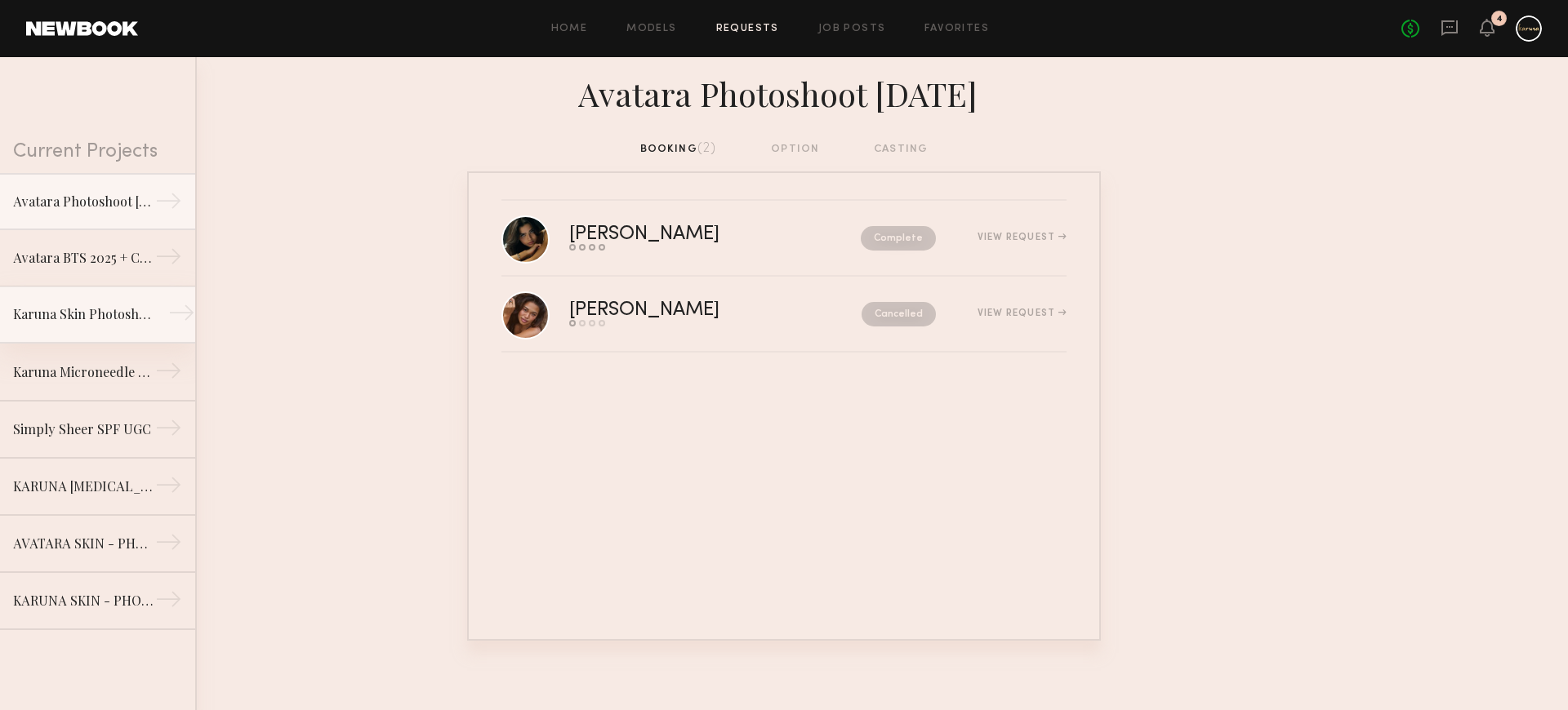
click at [89, 325] on link "Karuna Skin Photoshoot - Mask →" at bounding box center [97, 315] width 195 height 57
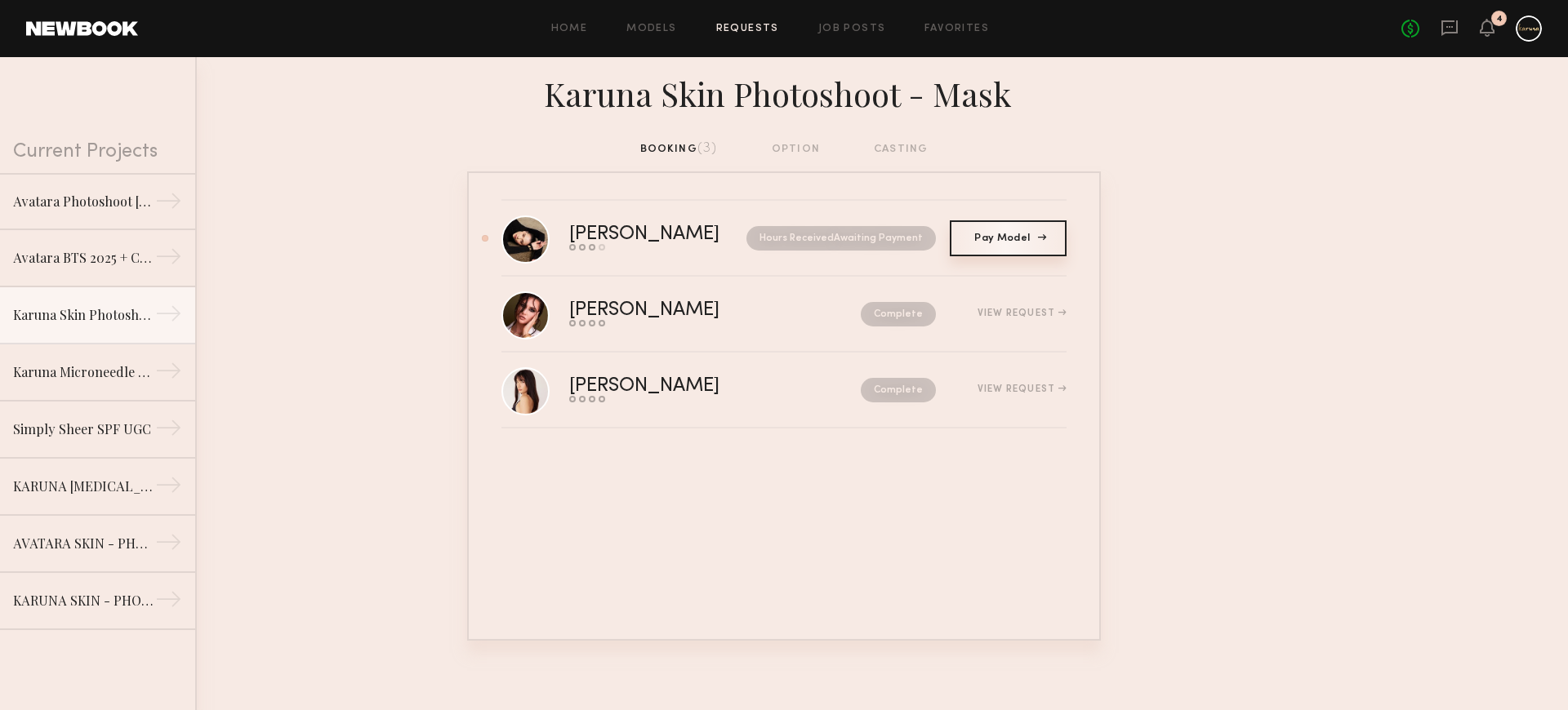
click at [1000, 247] on link "Pay Model Pay" at bounding box center [1007, 238] width 117 height 36
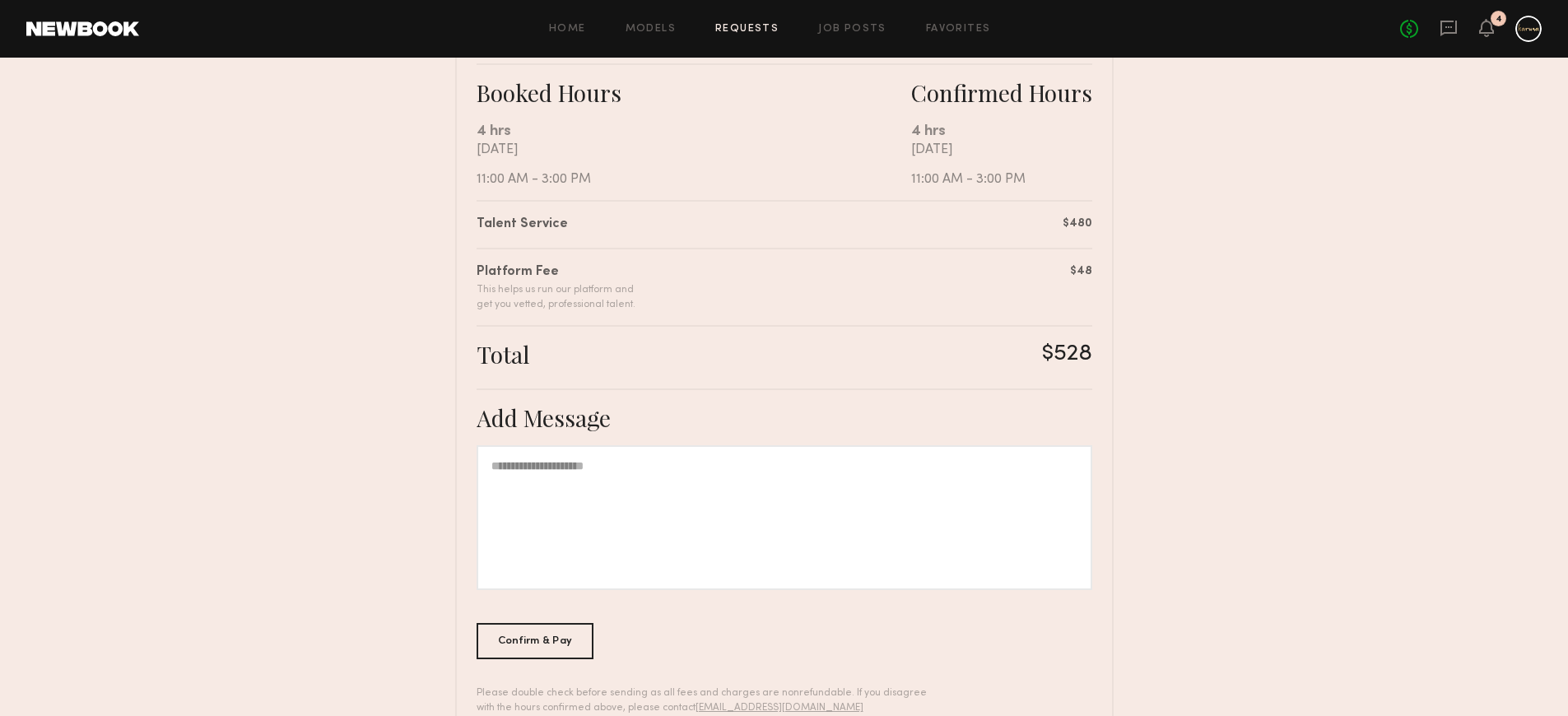
scroll to position [336, 0]
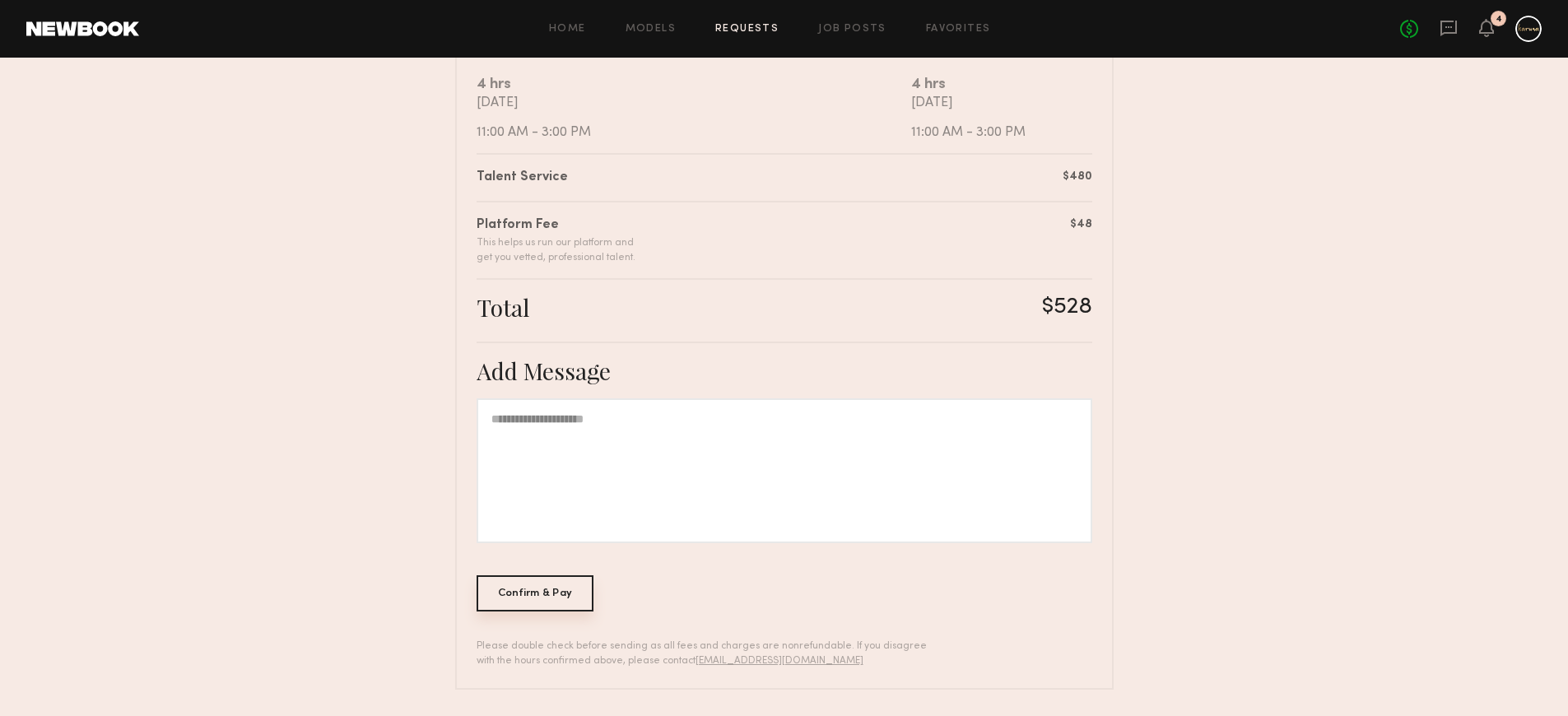
click at [547, 599] on div "Confirm & Pay" at bounding box center [535, 593] width 118 height 36
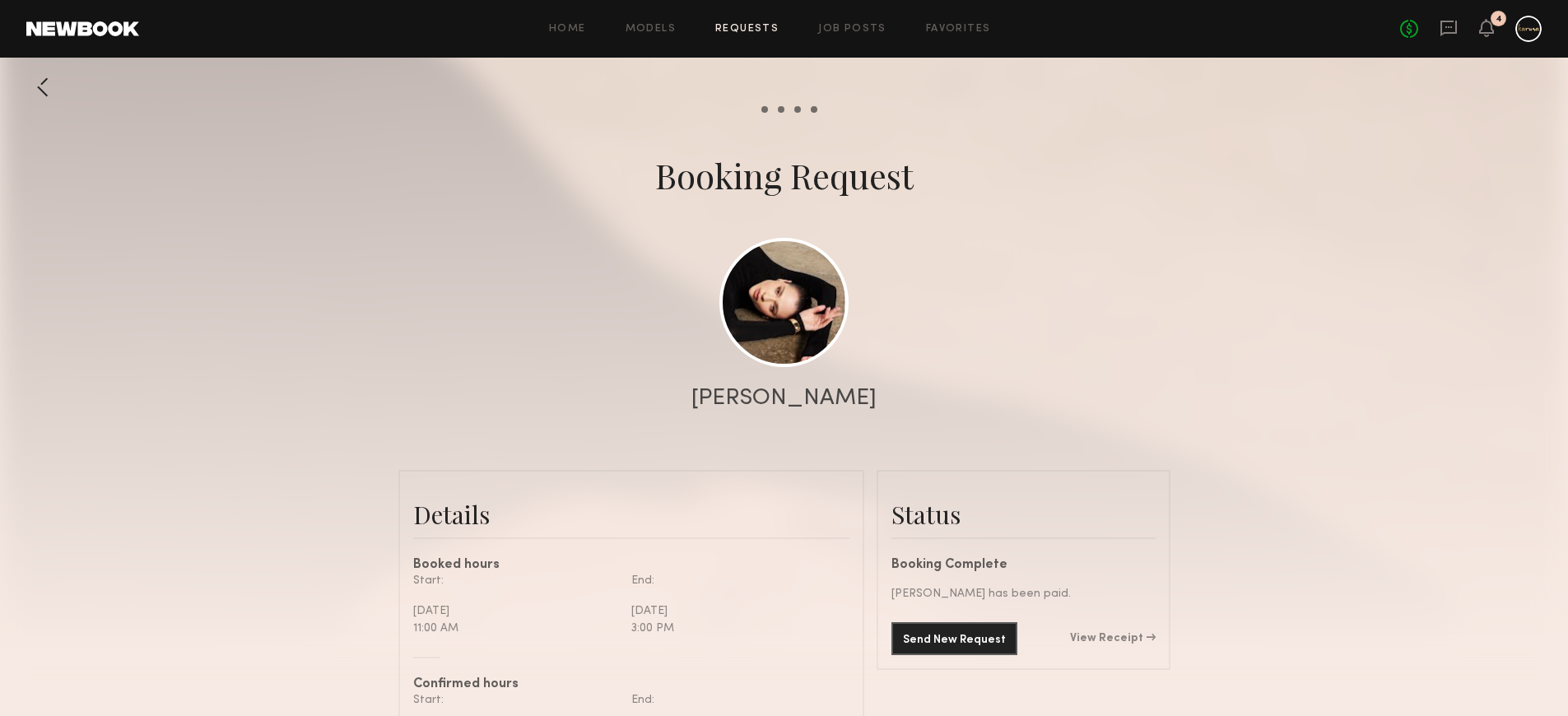
click at [34, 71] on div at bounding box center [42, 87] width 33 height 33
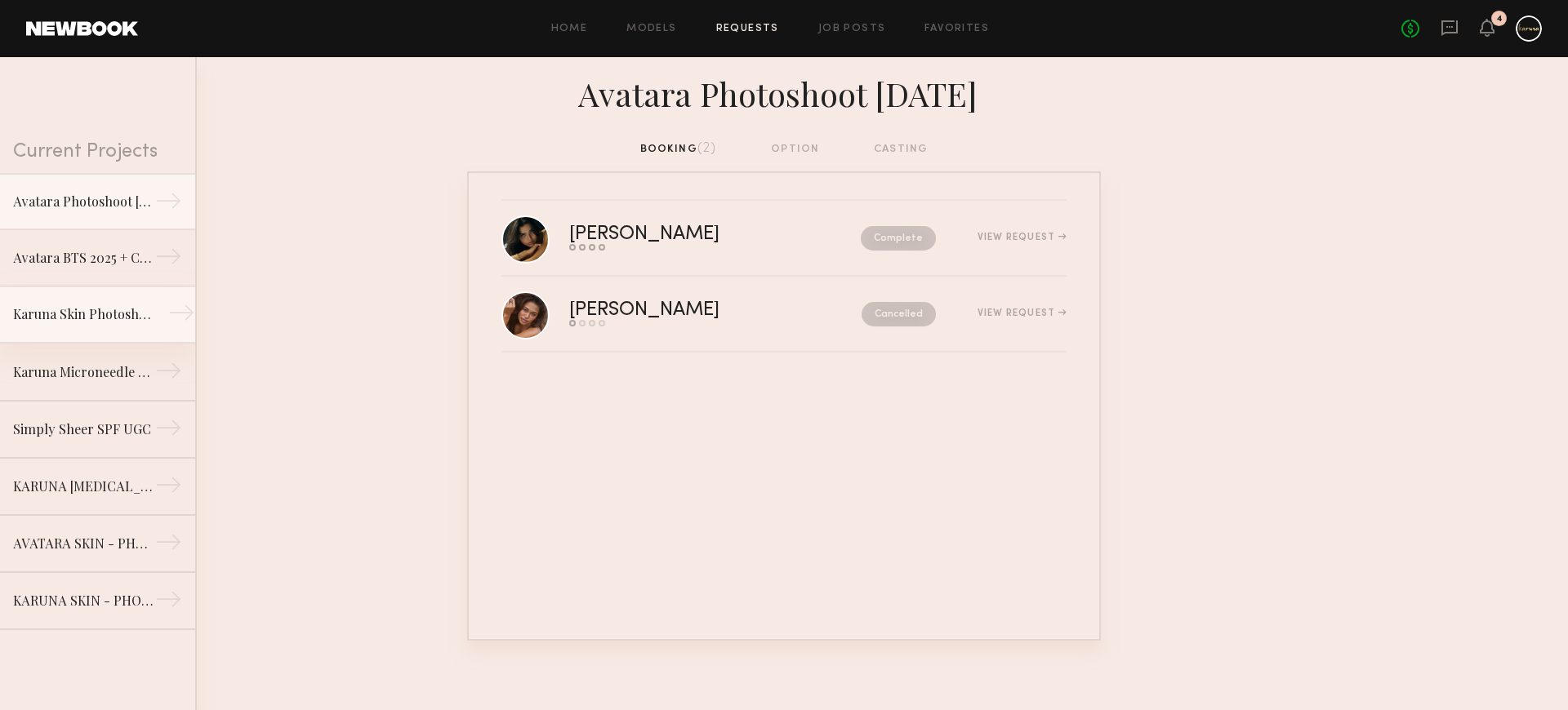
click at [119, 324] on link "Karuna Skin Photoshoot - Mask →" at bounding box center [97, 315] width 195 height 57
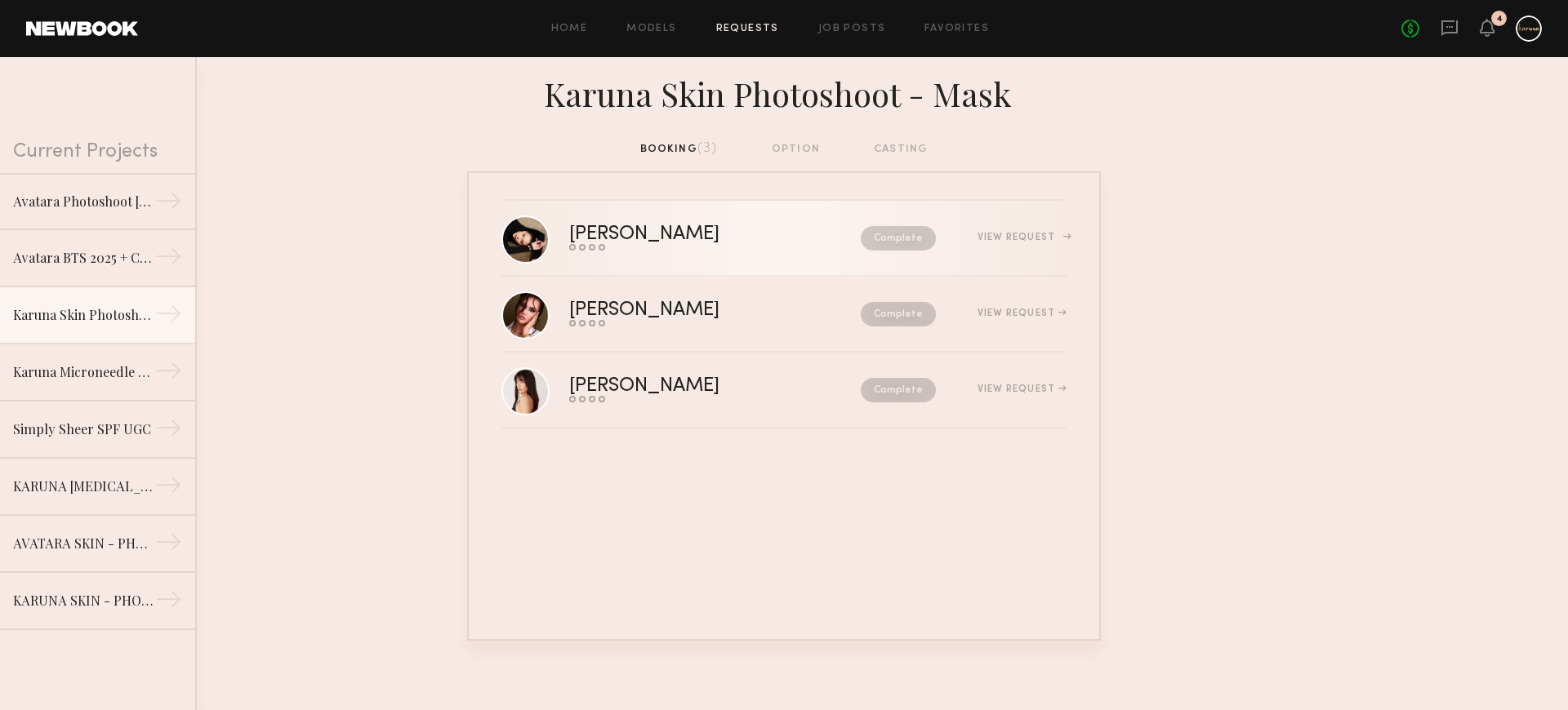
click at [1014, 235] on div "View Request" at bounding box center [1022, 238] width 89 height 10
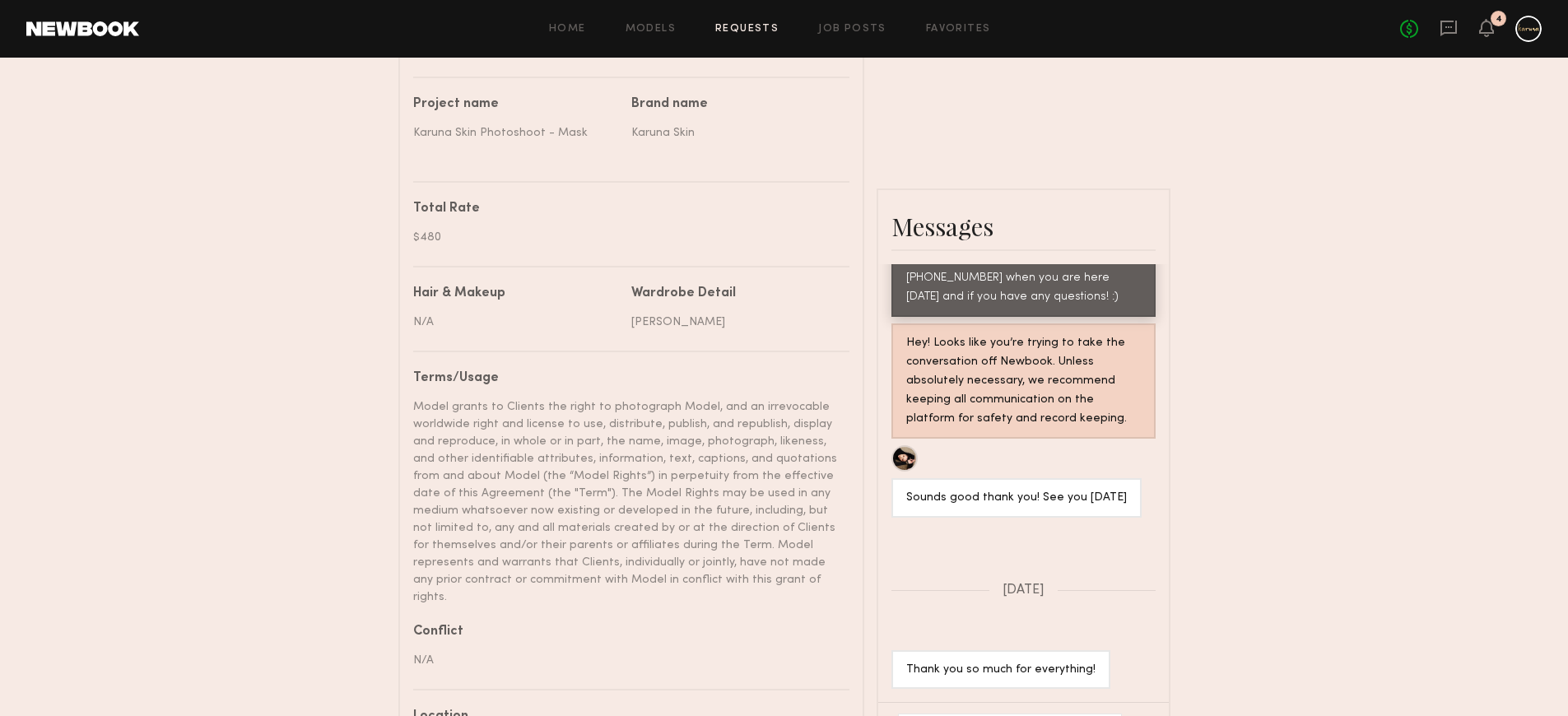
scroll to position [27, 0]
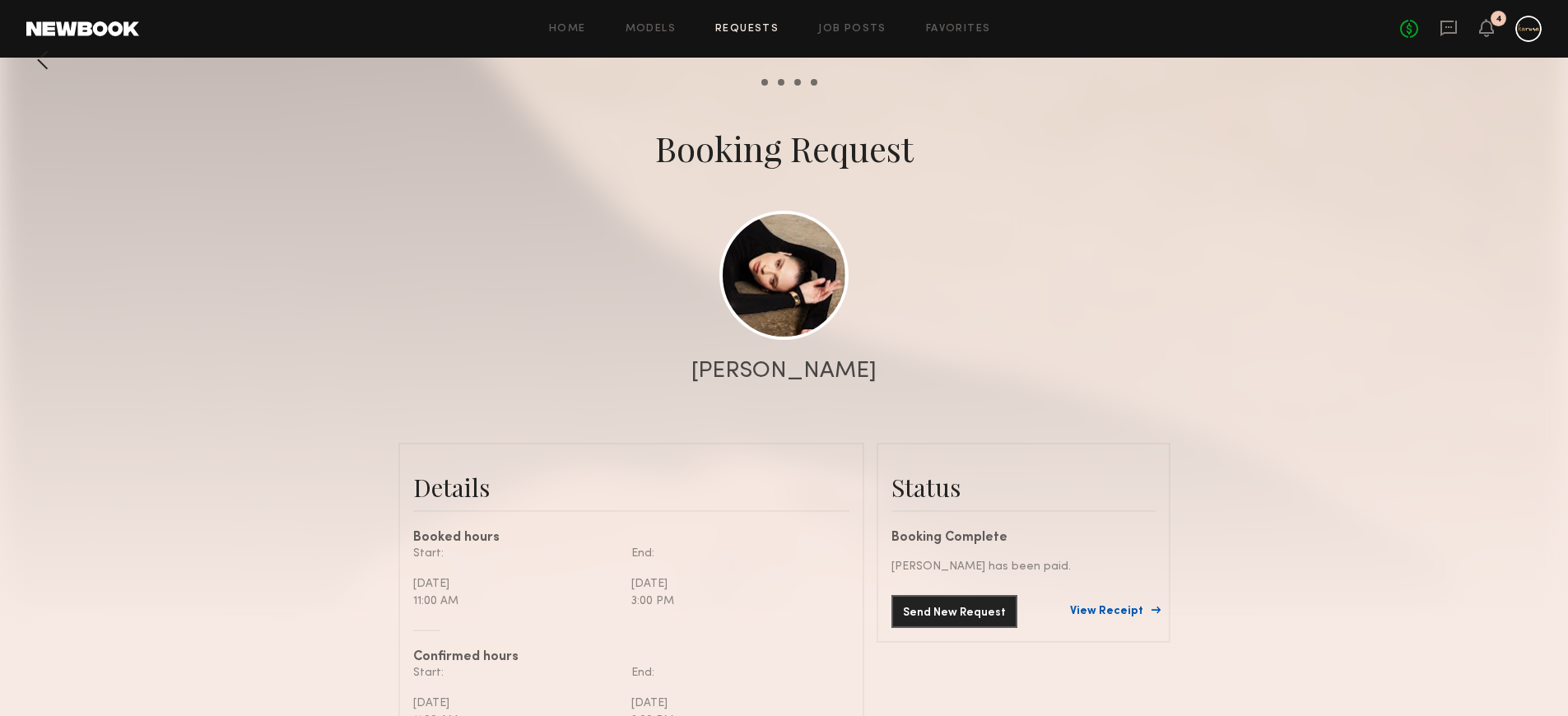
click at [1116, 609] on link "View Receipt" at bounding box center [1113, 612] width 85 height 12
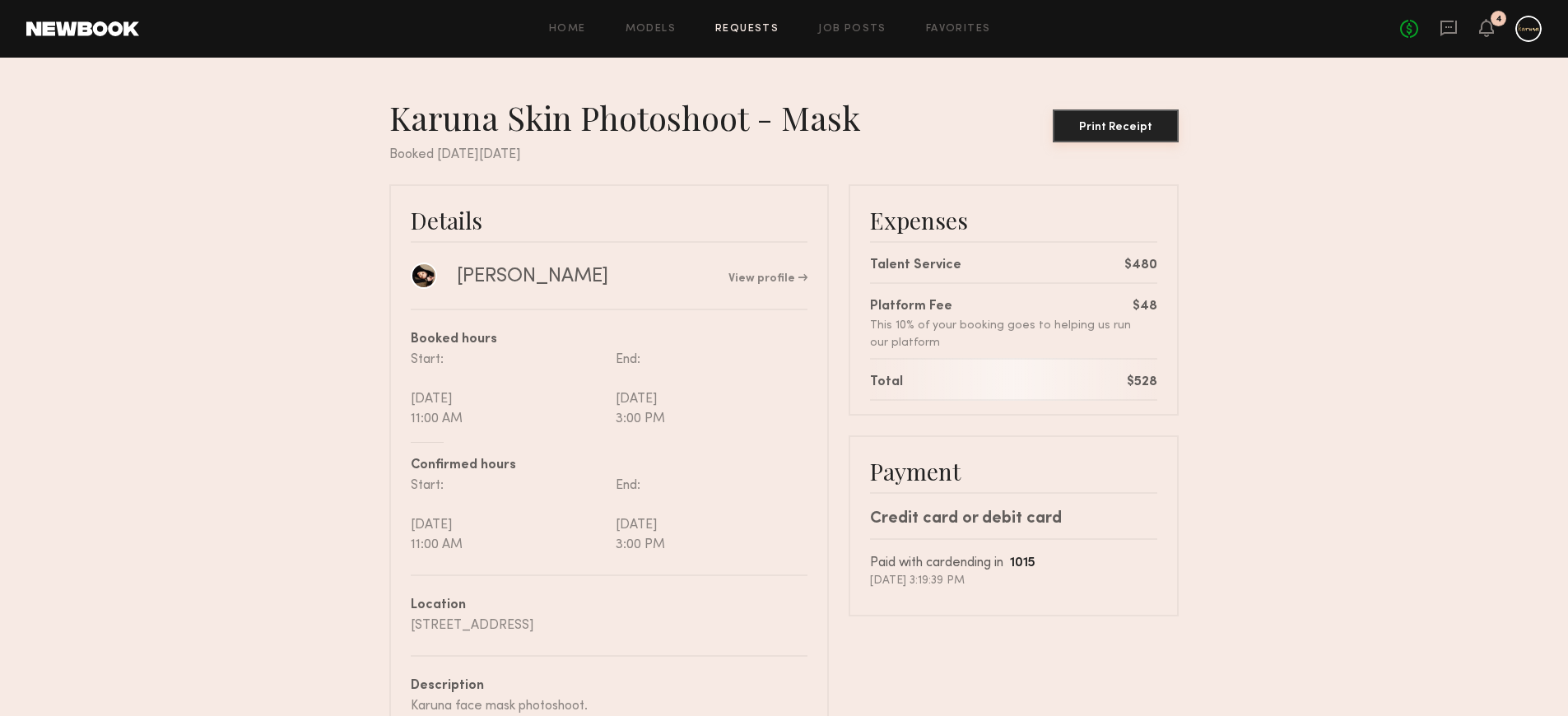
click at [1123, 118] on button "Print Receipt" at bounding box center [1115, 125] width 126 height 33
click at [743, 26] on link "Requests" at bounding box center [746, 29] width 63 height 11
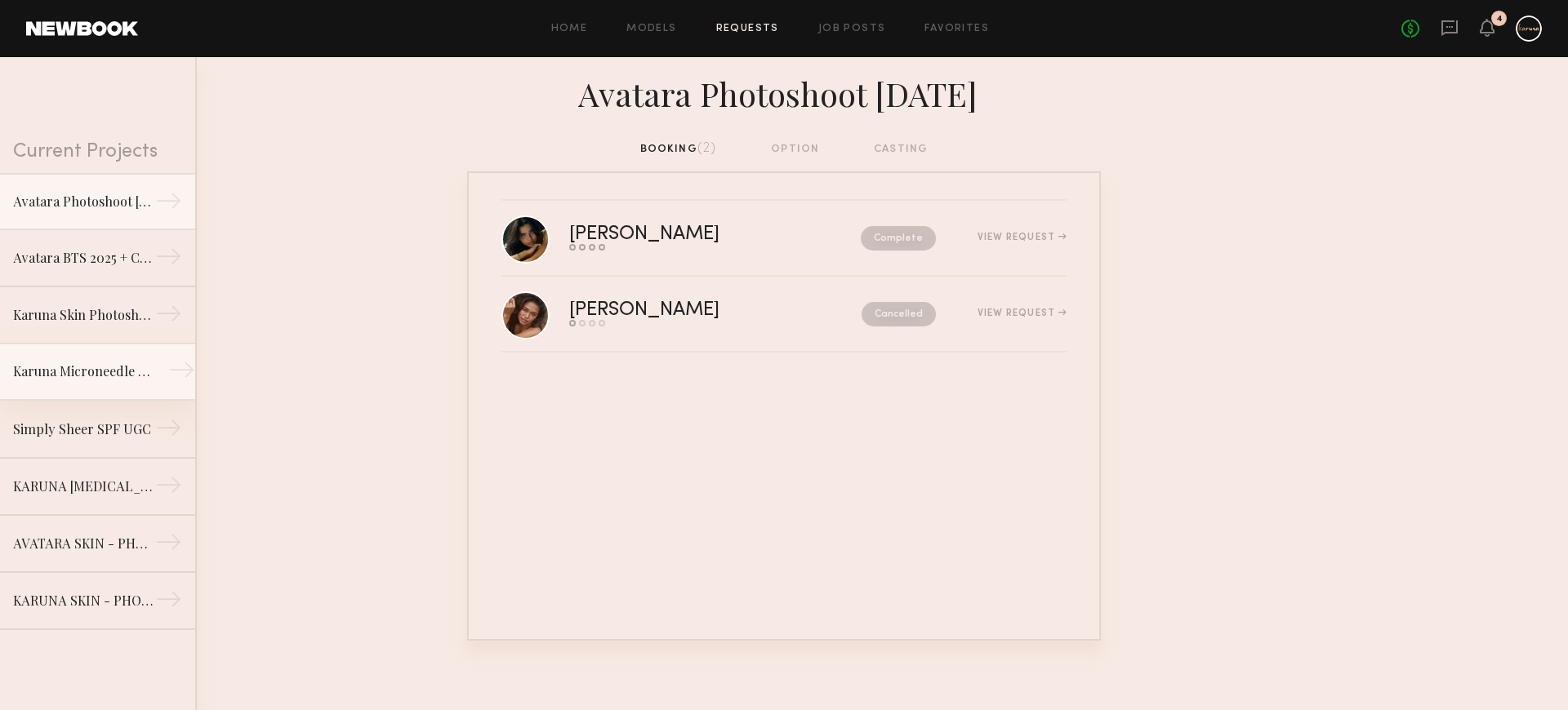
click at [119, 344] on link "Karuna Microneedle Patch XL Launch →" at bounding box center [97, 373] width 195 height 57
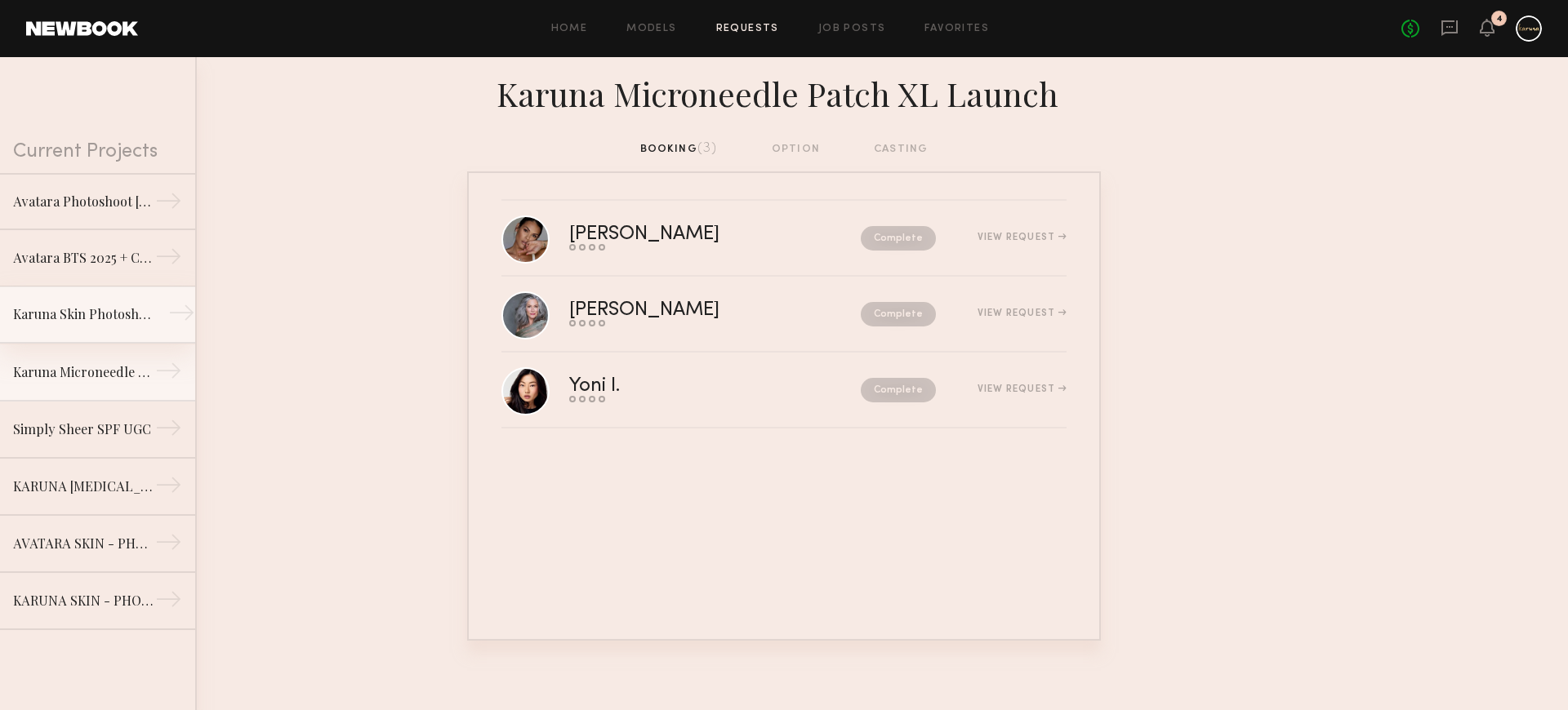
click at [132, 309] on div "Karuna Skin Photoshoot - Mask" at bounding box center [84, 314] width 142 height 19
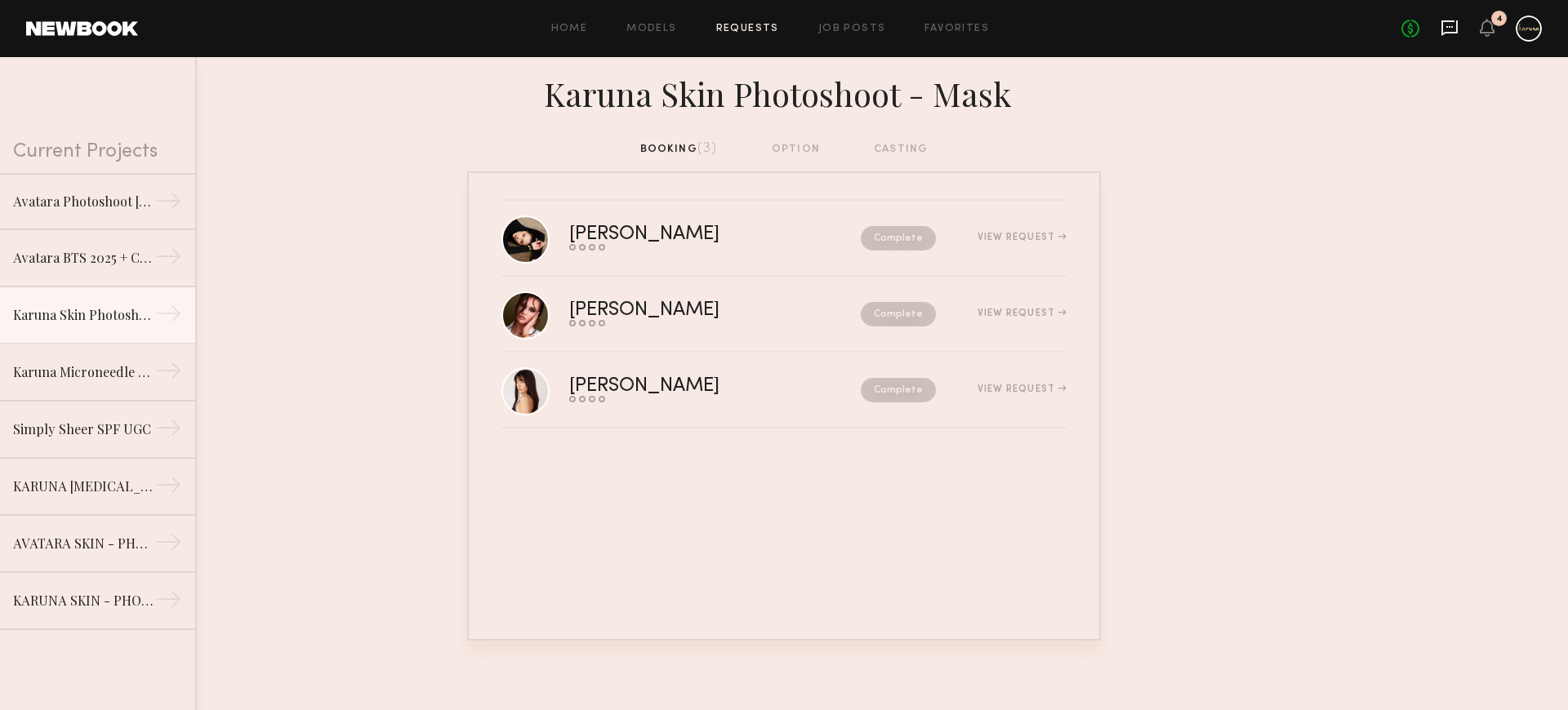
click at [1445, 23] on icon at bounding box center [1449, 27] width 18 height 18
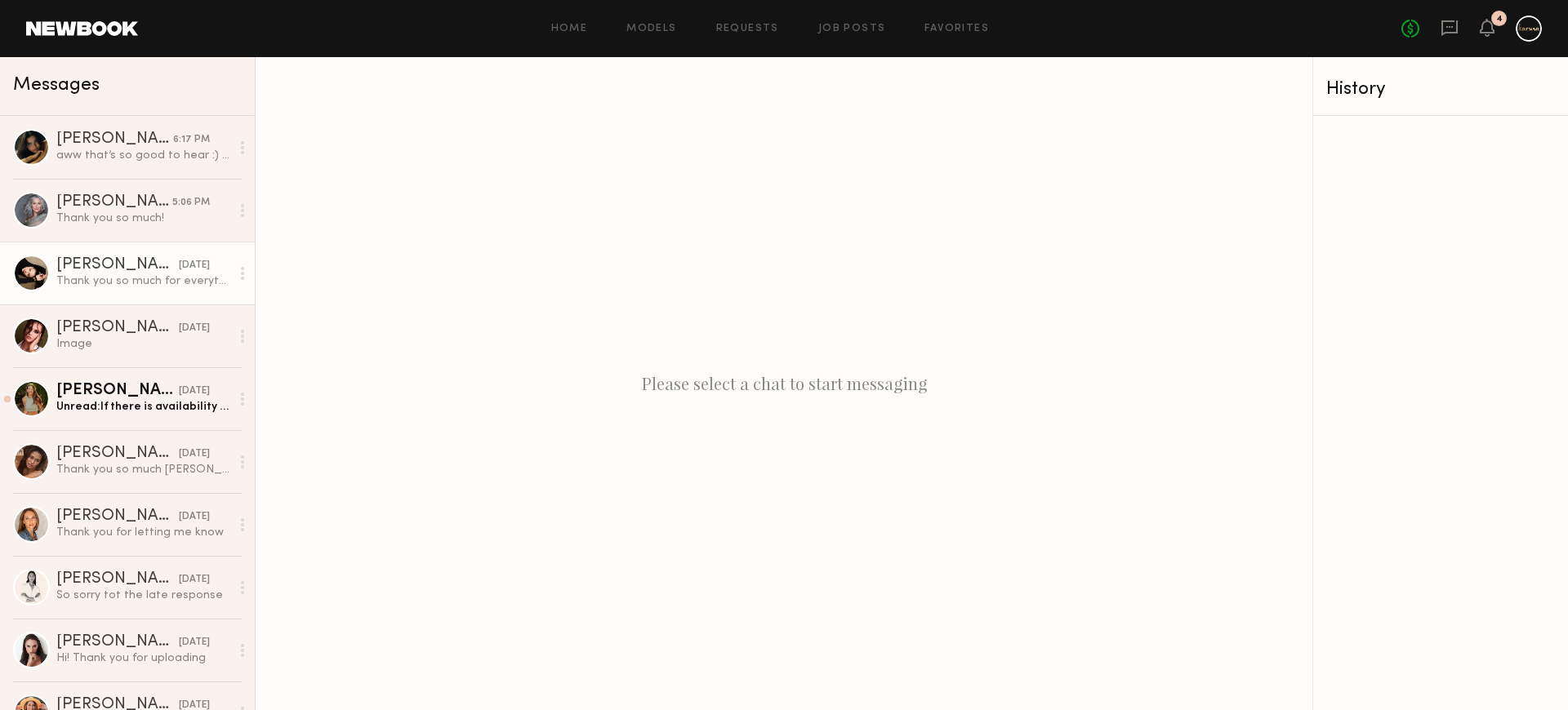
click at [111, 274] on div "Thank you so much for everything!" at bounding box center [143, 281] width 174 height 15
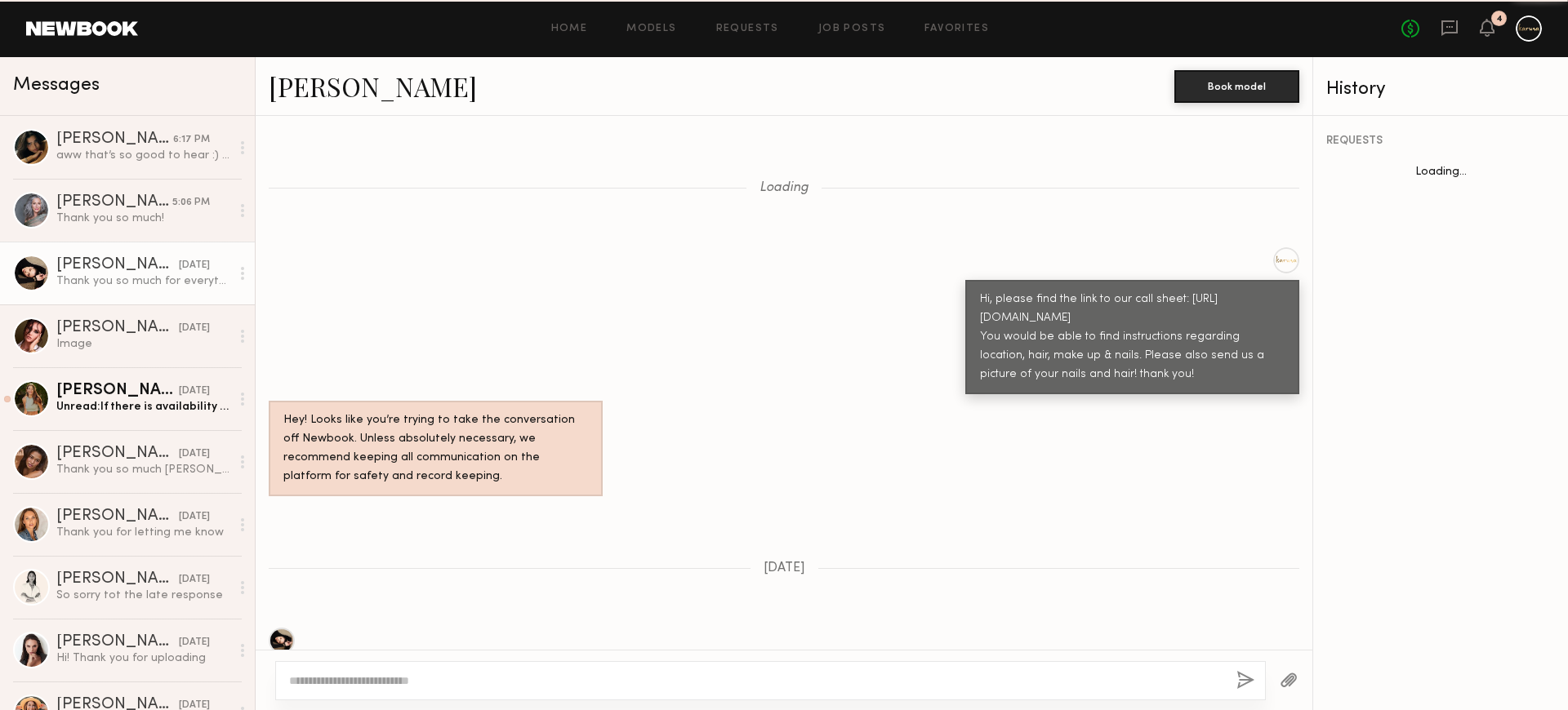
scroll to position [1896, 0]
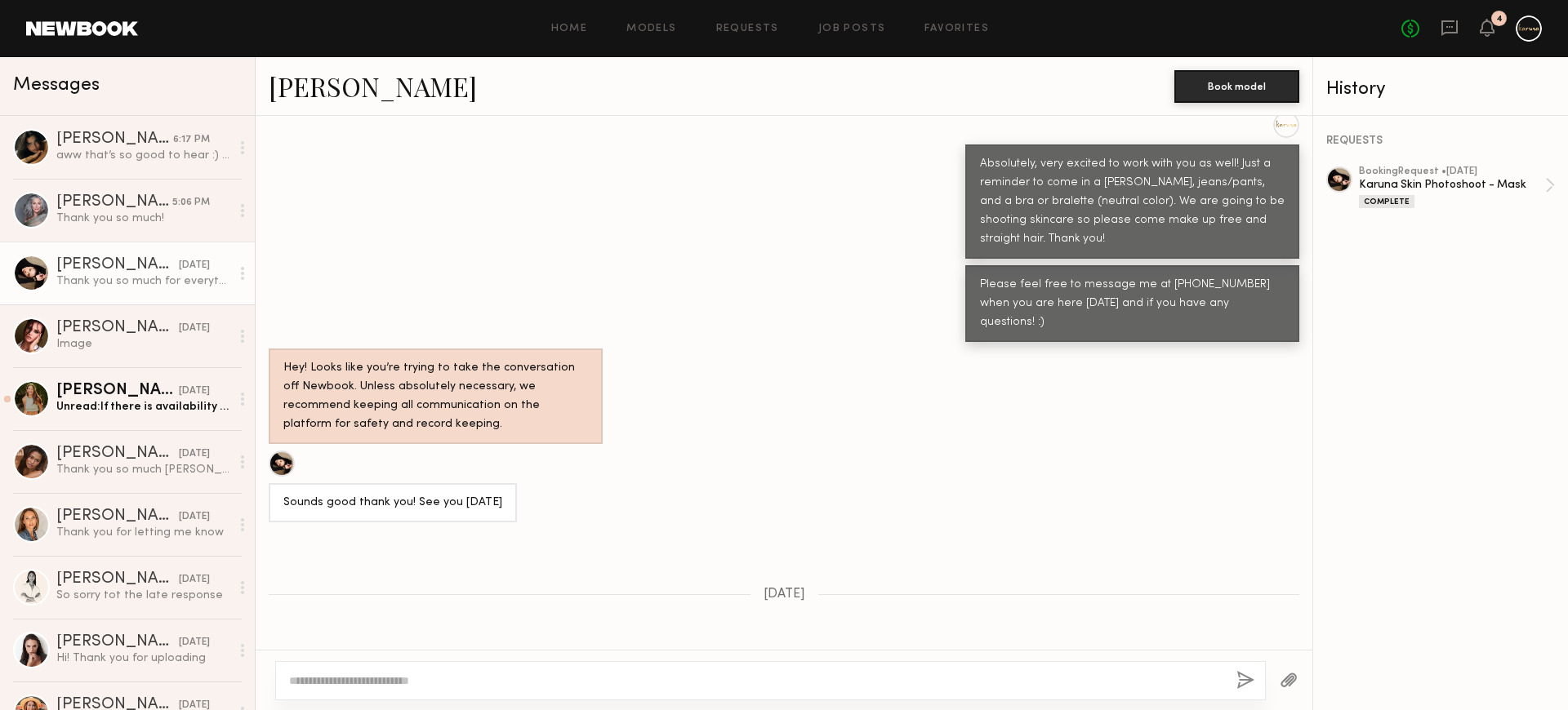
click at [448, 691] on div at bounding box center [771, 681] width 990 height 39
click at [451, 687] on textarea at bounding box center [755, 681] width 934 height 16
type textarea "**********"
click at [1246, 681] on button "button" at bounding box center [1245, 681] width 18 height 20
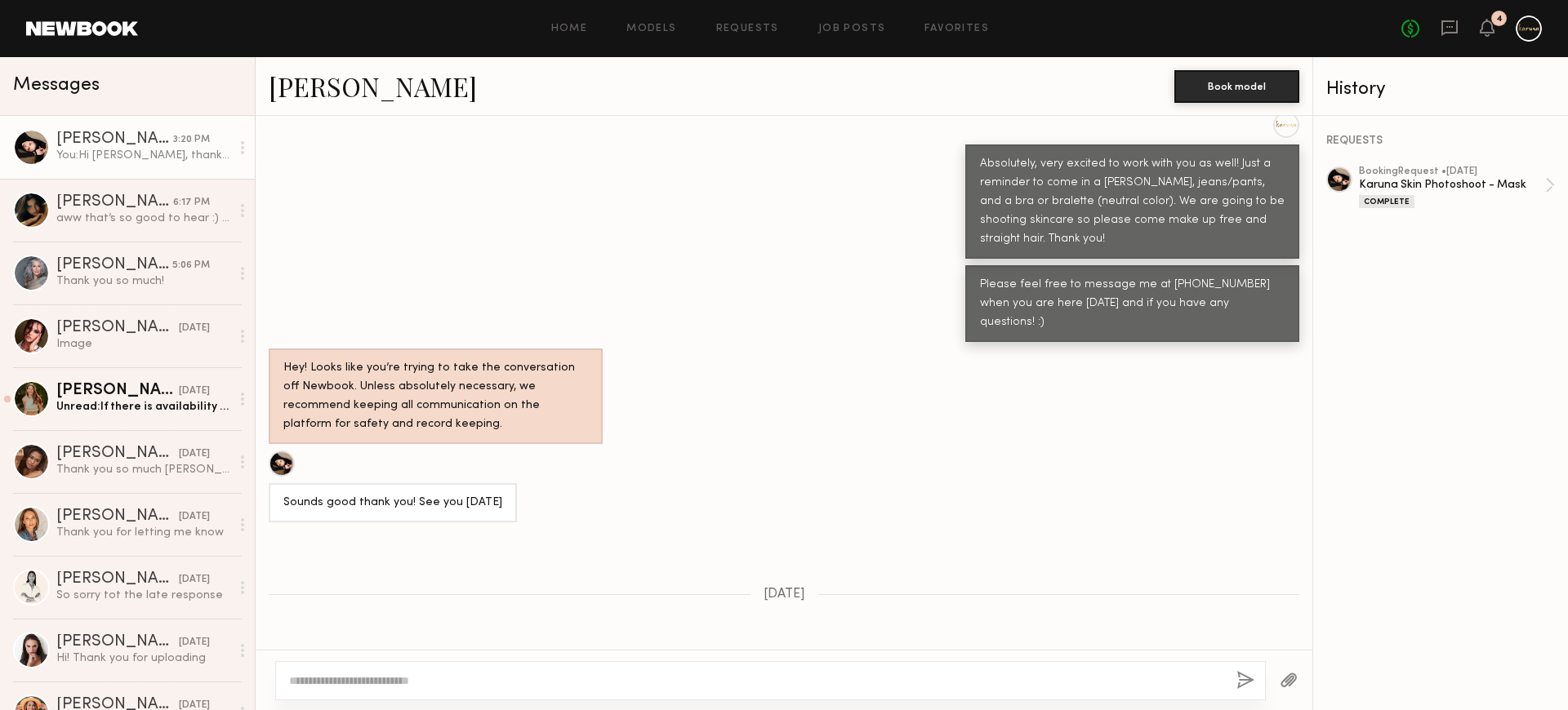
scroll to position [2210, 0]
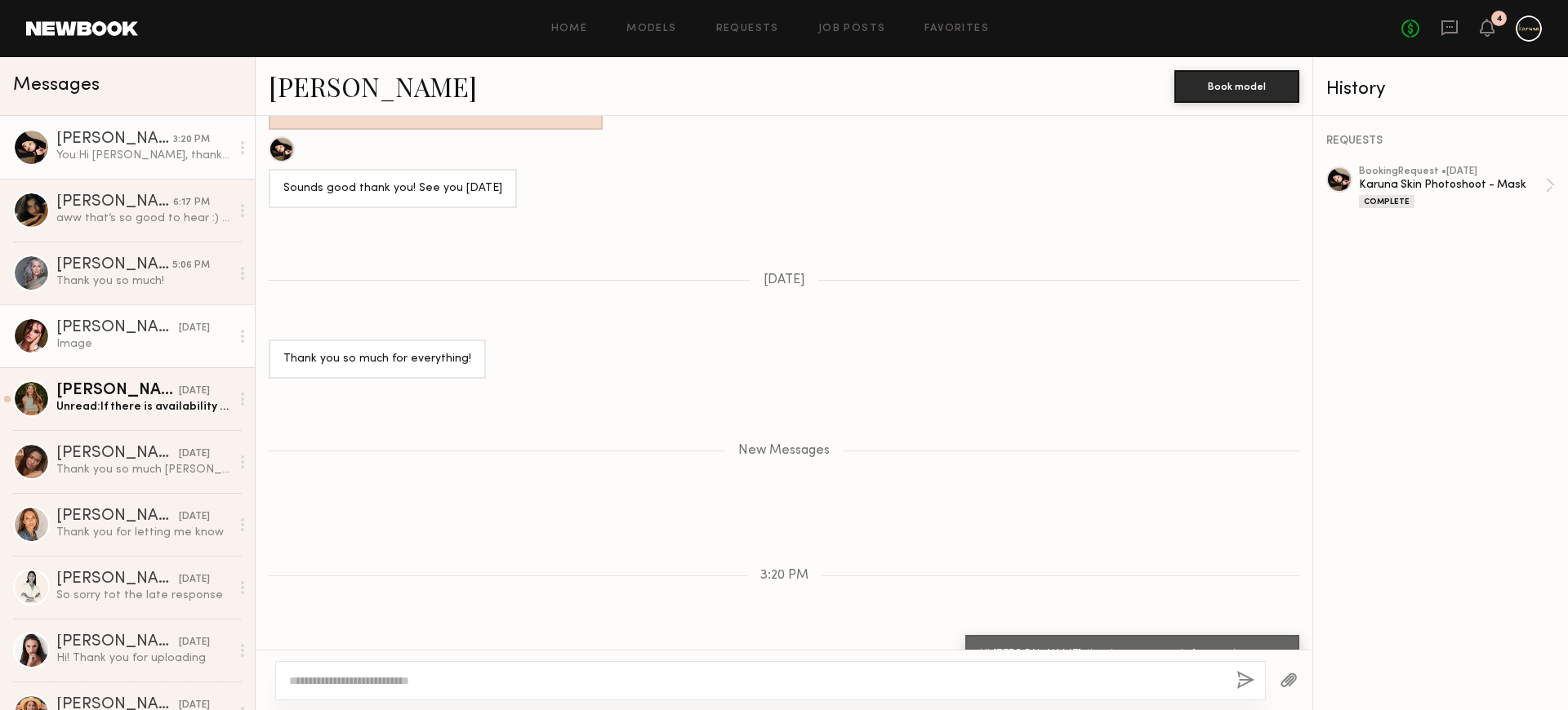
click at [107, 351] on div "Image" at bounding box center [143, 344] width 174 height 15
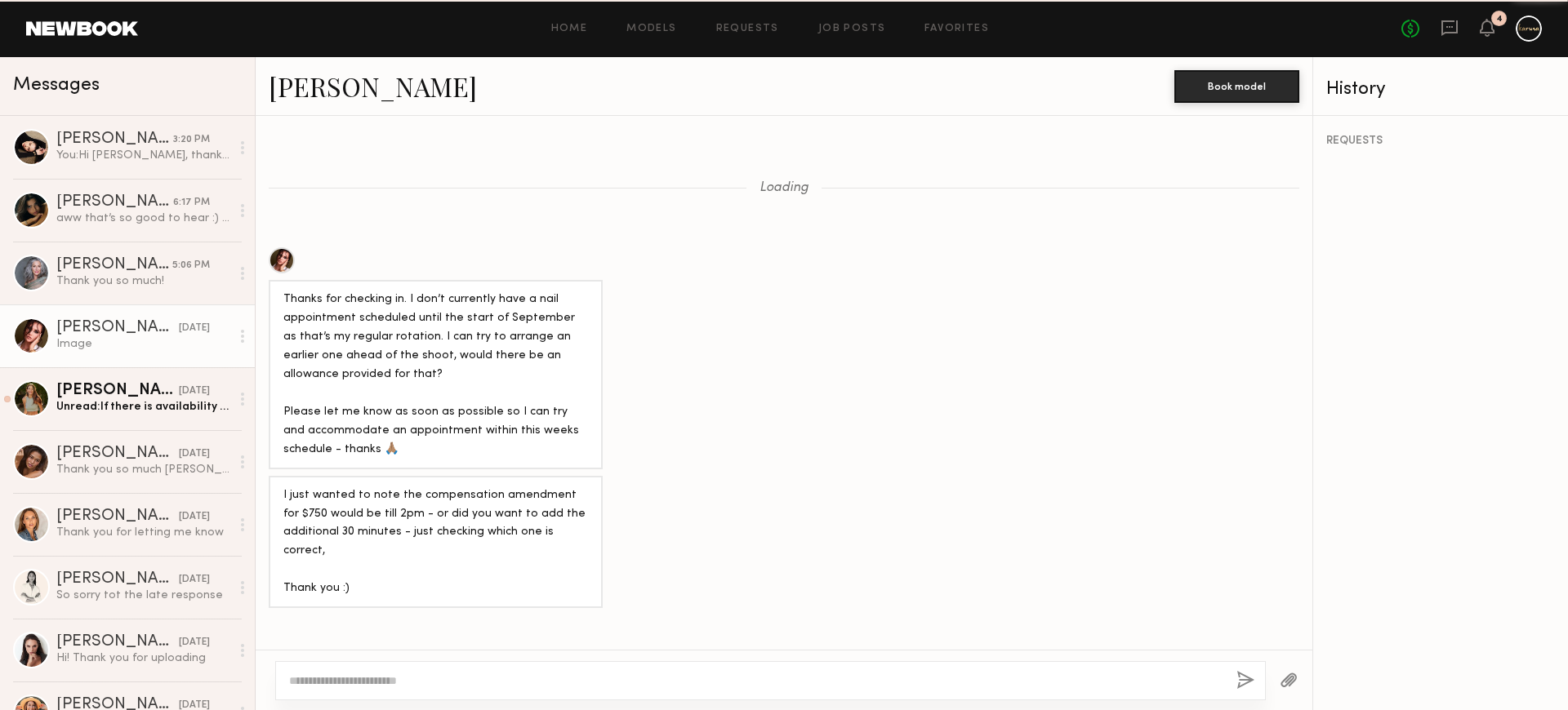
scroll to position [1804, 0]
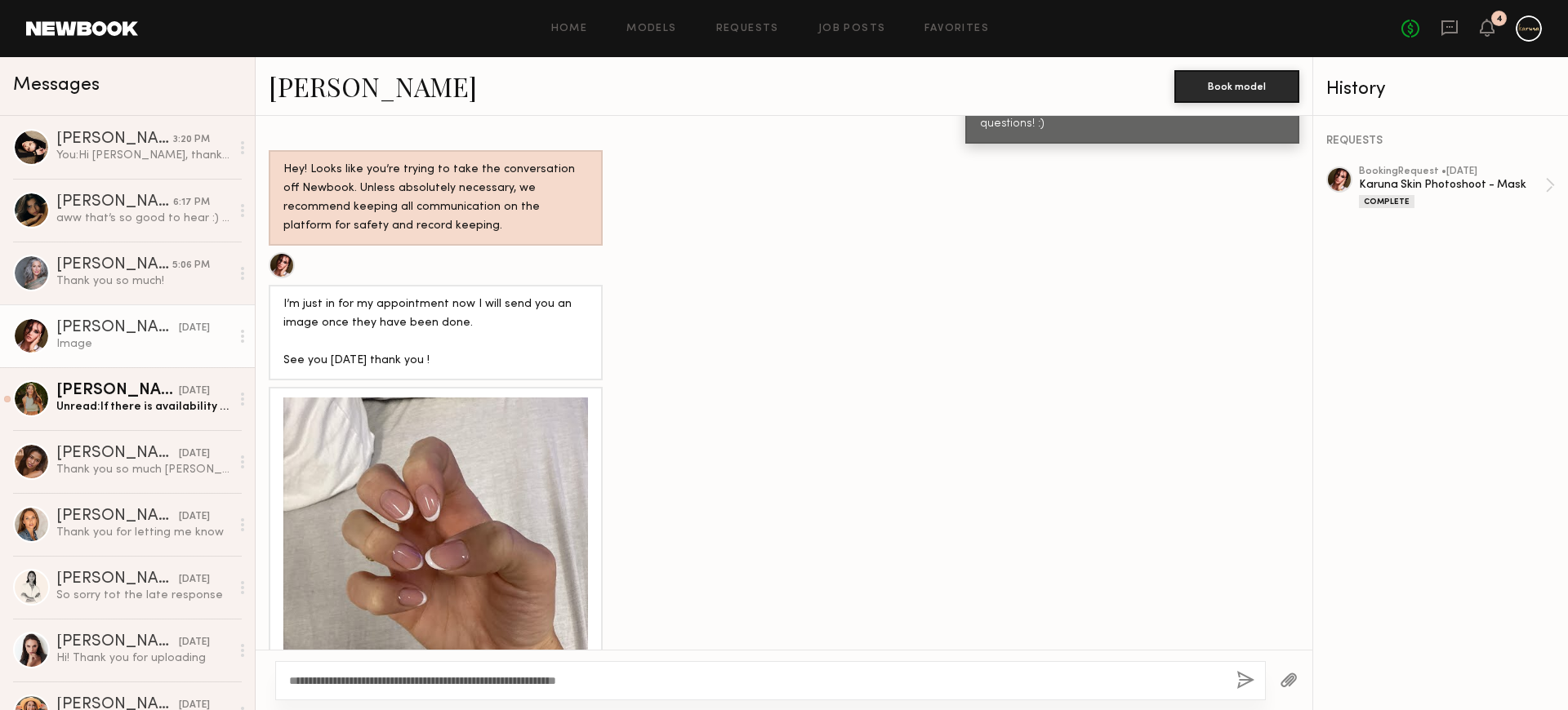
click at [320, 682] on textarea "**********" at bounding box center [755, 681] width 934 height 16
click at [502, 679] on textarea "**********" at bounding box center [755, 681] width 934 height 16
click at [599, 678] on textarea "**********" at bounding box center [755, 681] width 934 height 16
type textarea "**********"
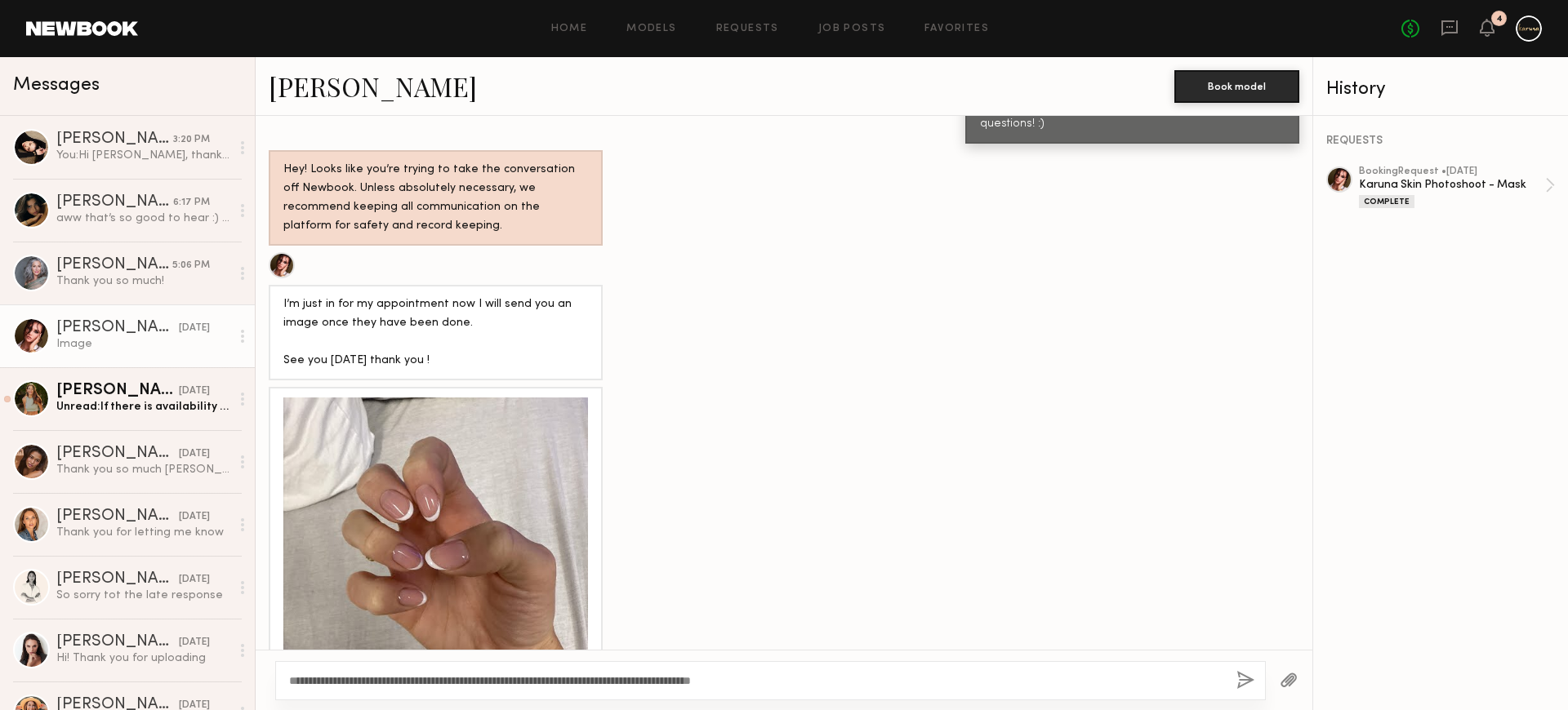
click at [1241, 686] on button "button" at bounding box center [1245, 681] width 18 height 20
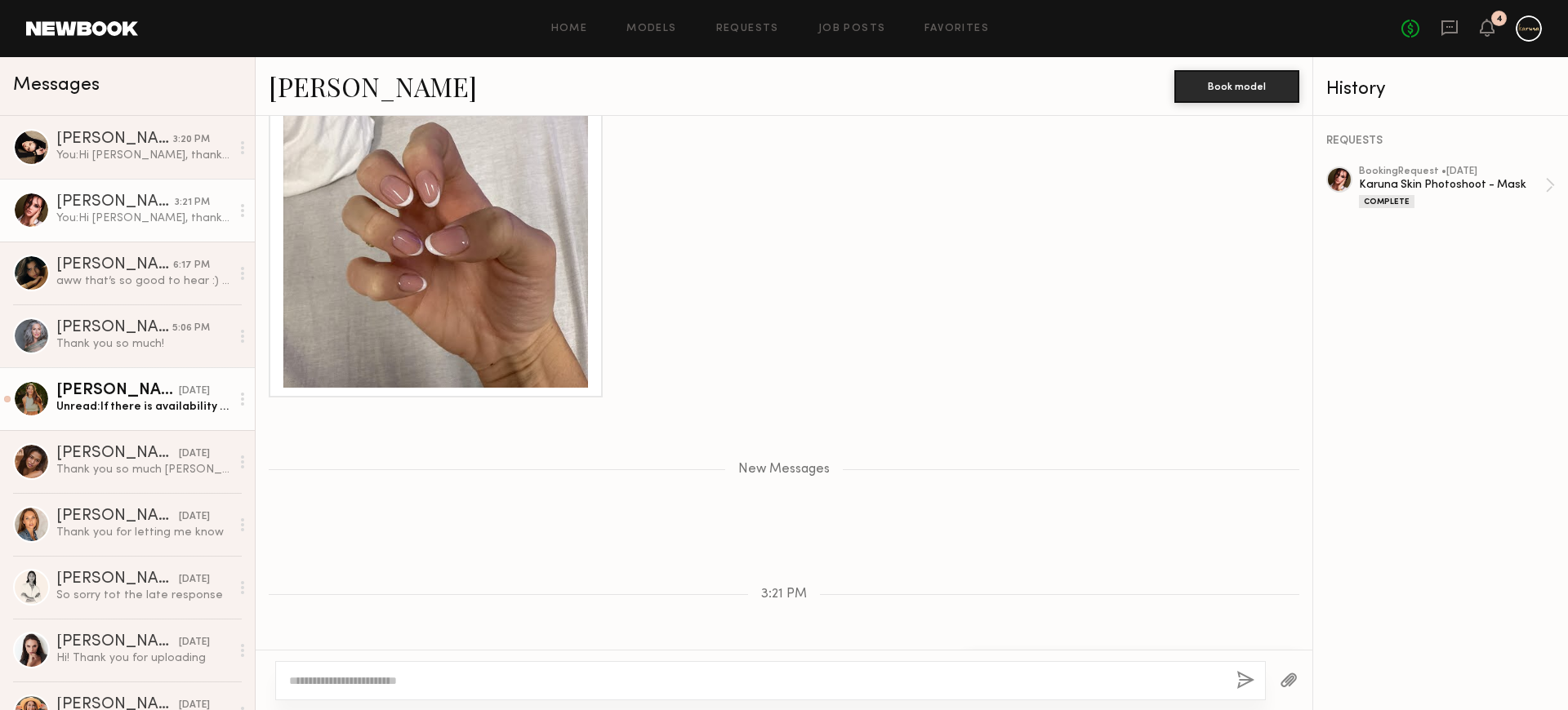
click at [141, 406] on div "Unread: If there is availability please let me know. I am available that date." at bounding box center [143, 407] width 174 height 15
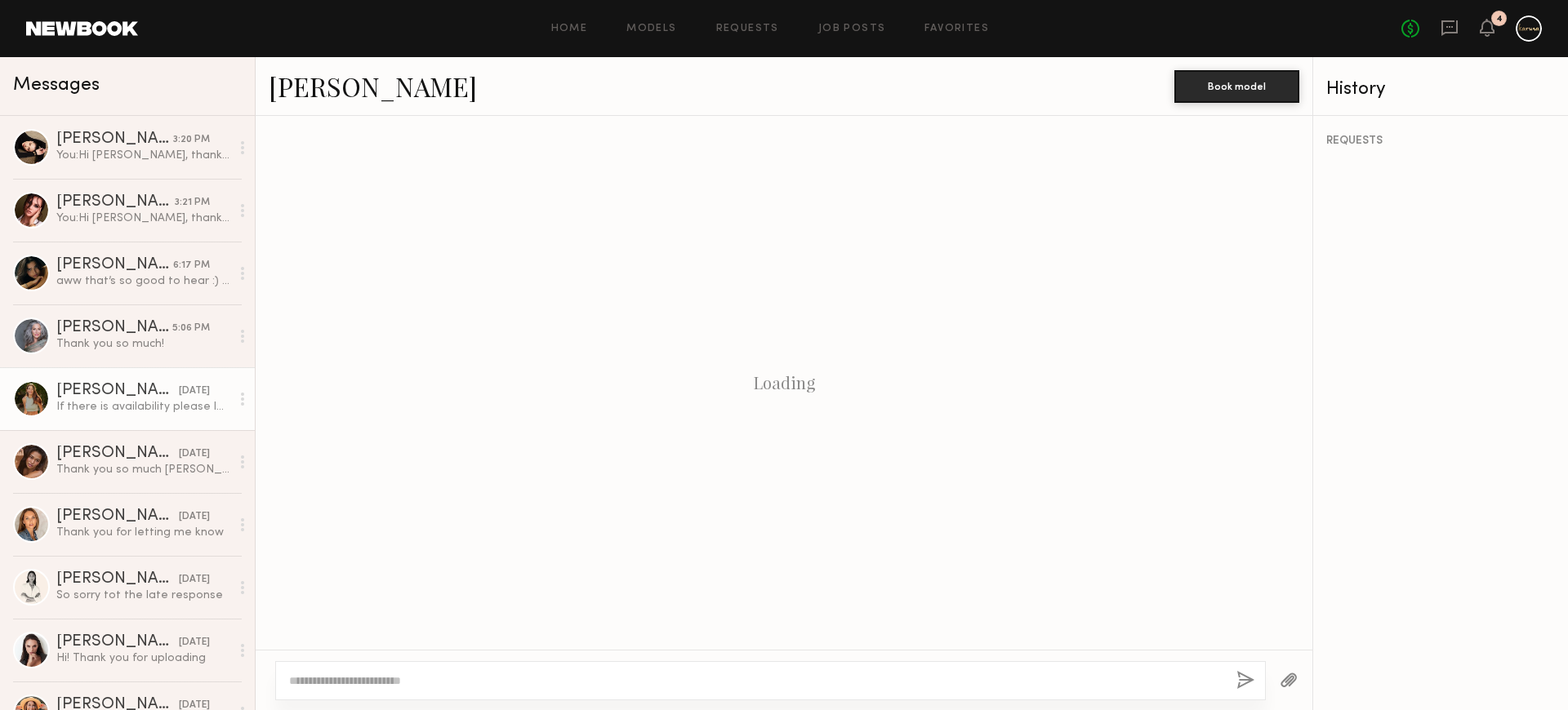
scroll to position [550, 0]
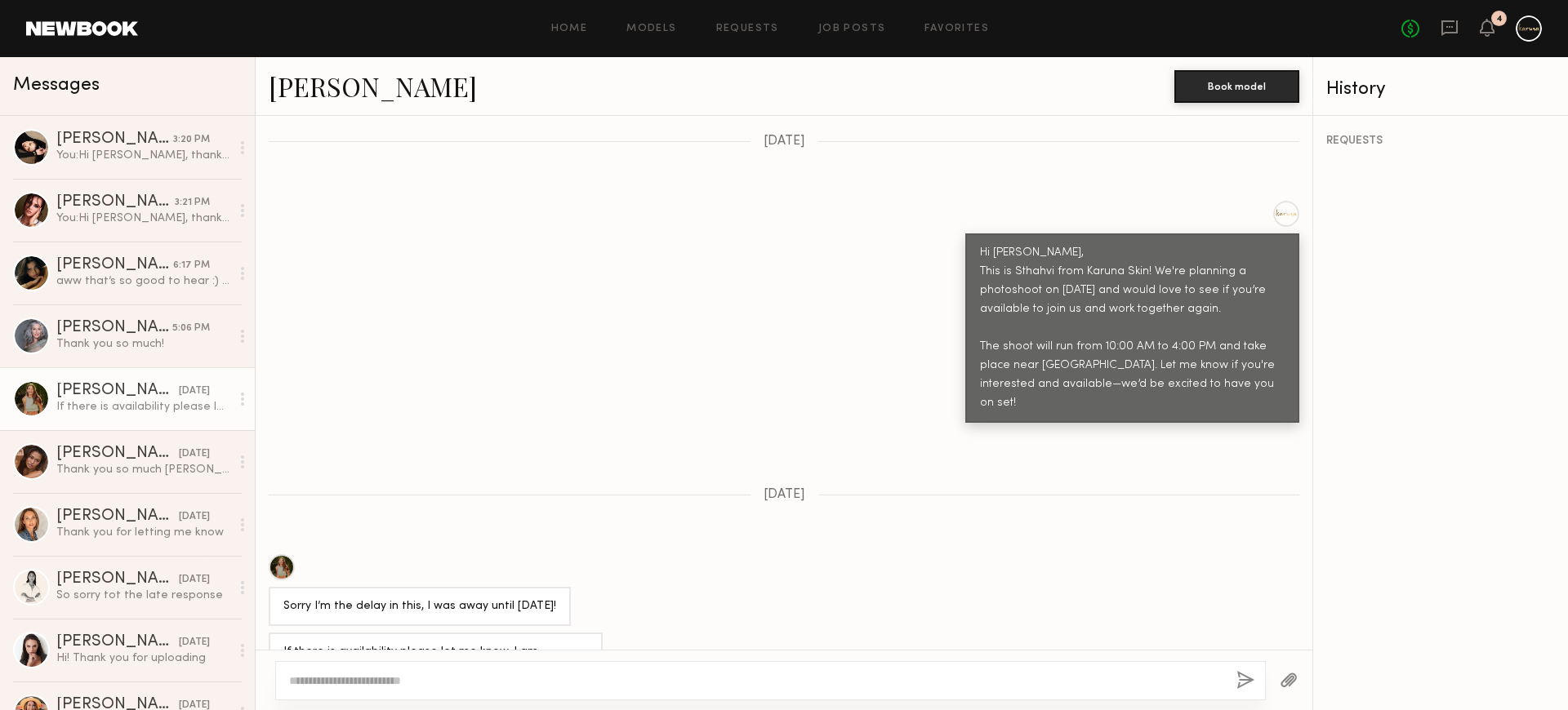
click at [285, 555] on div at bounding box center [281, 567] width 26 height 26
